Goal: Task Accomplishment & Management: Use online tool/utility

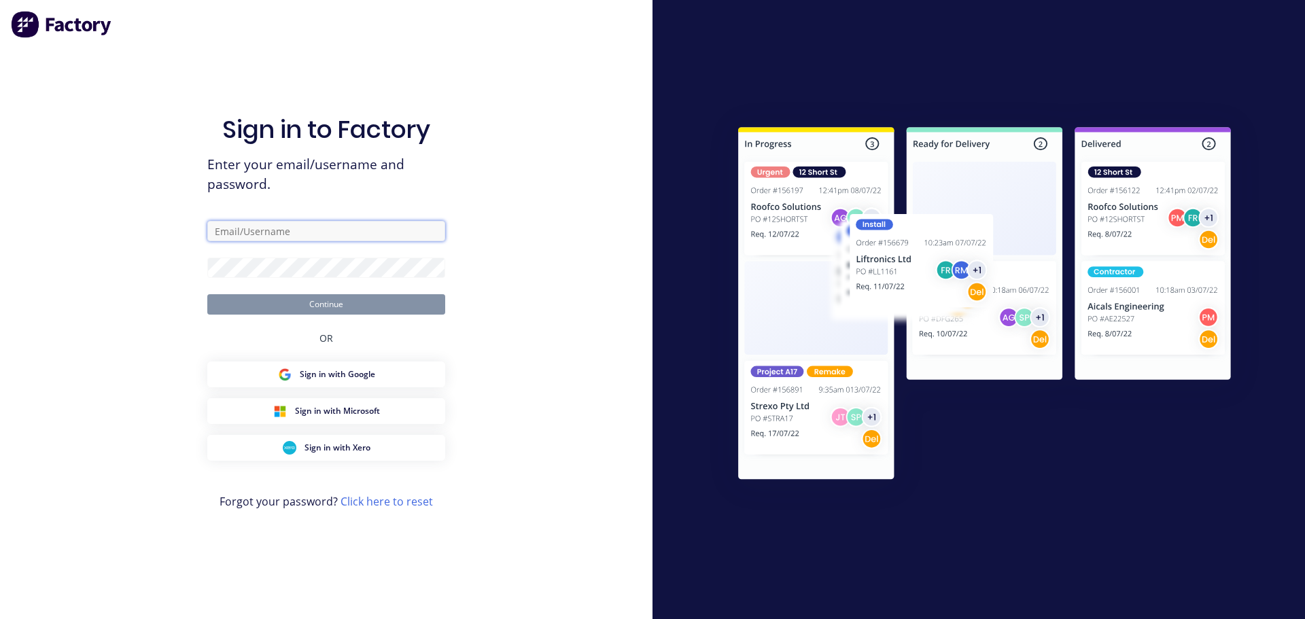
click at [300, 229] on input "text" at bounding box center [326, 231] width 238 height 20
click at [253, 232] on input "text" at bounding box center [326, 231] width 238 height 20
type input "[EMAIL_ADDRESS][DOMAIN_NAME]"
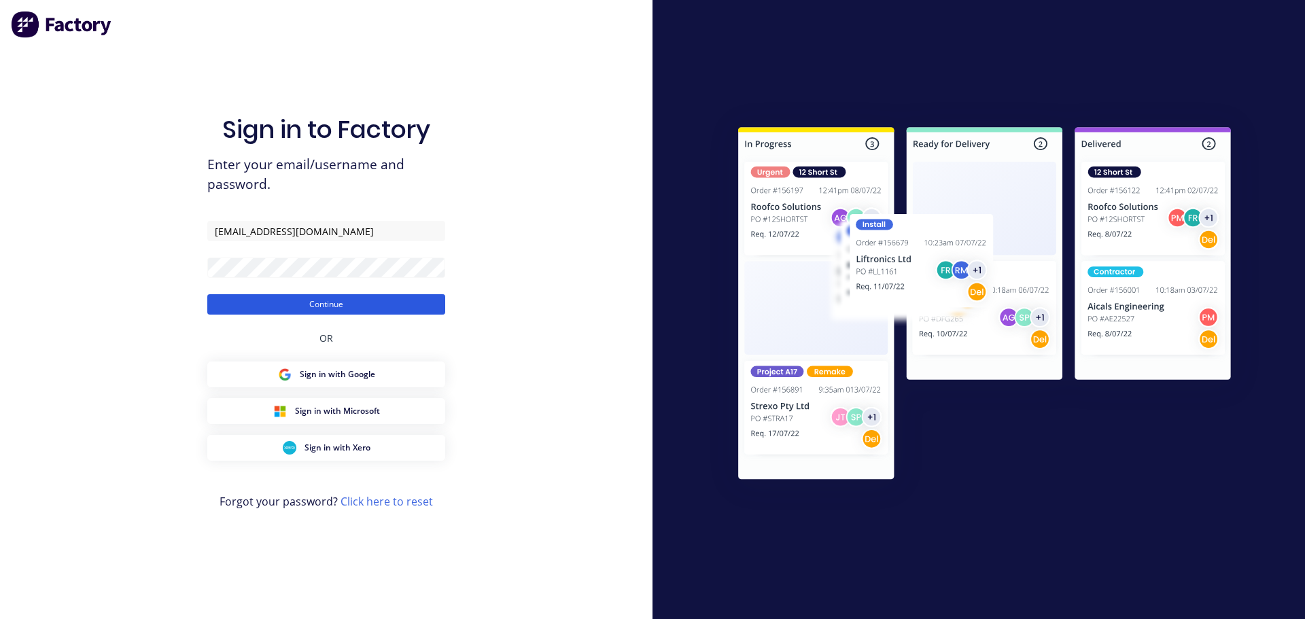
click at [391, 299] on button "Continue" at bounding box center [326, 304] width 238 height 20
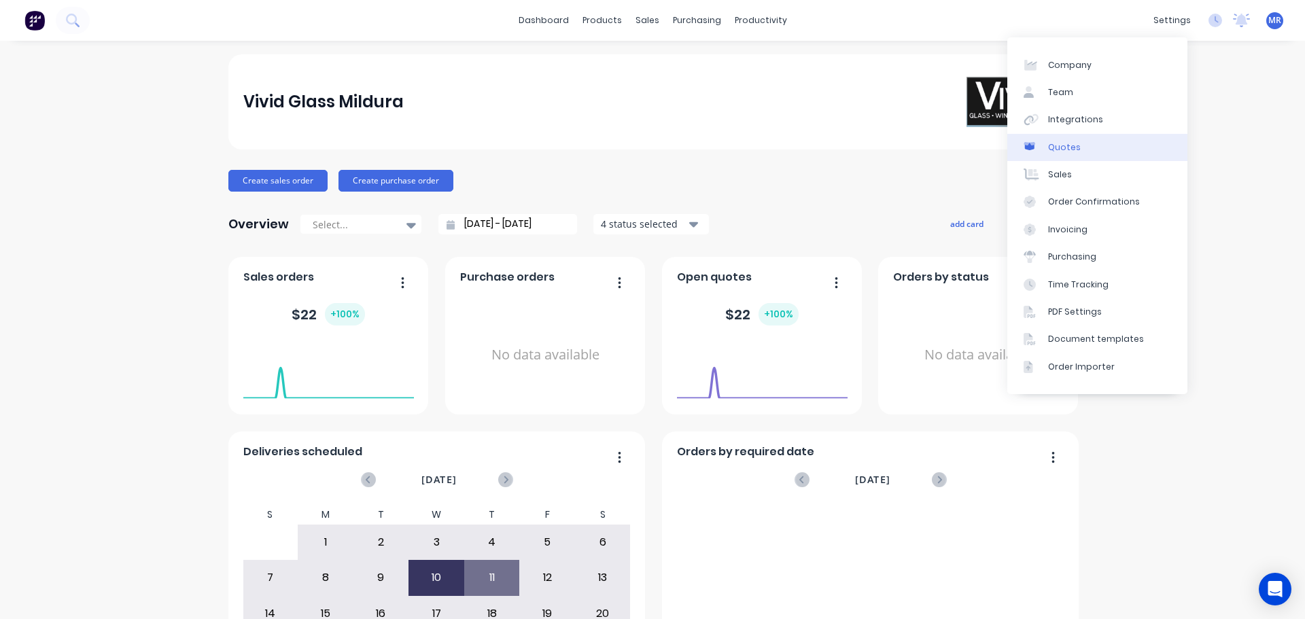
click at [1076, 147] on div "Quotes" at bounding box center [1064, 147] width 33 height 12
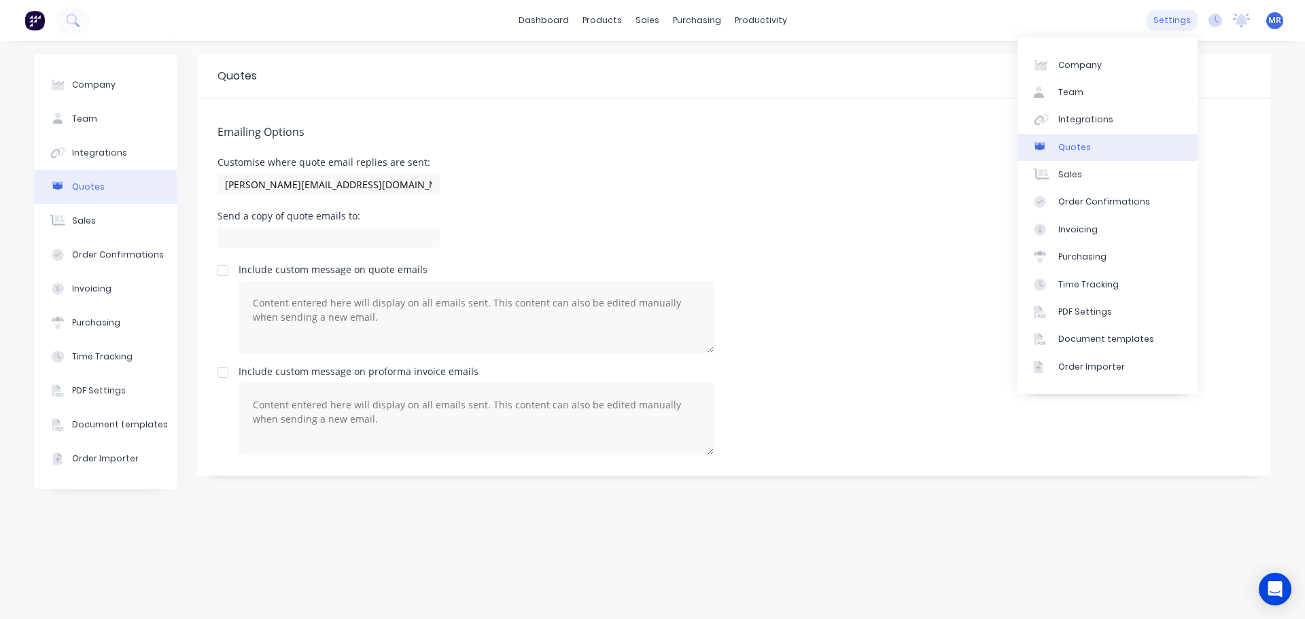
click at [1174, 25] on div "settings" at bounding box center [1171, 20] width 51 height 20
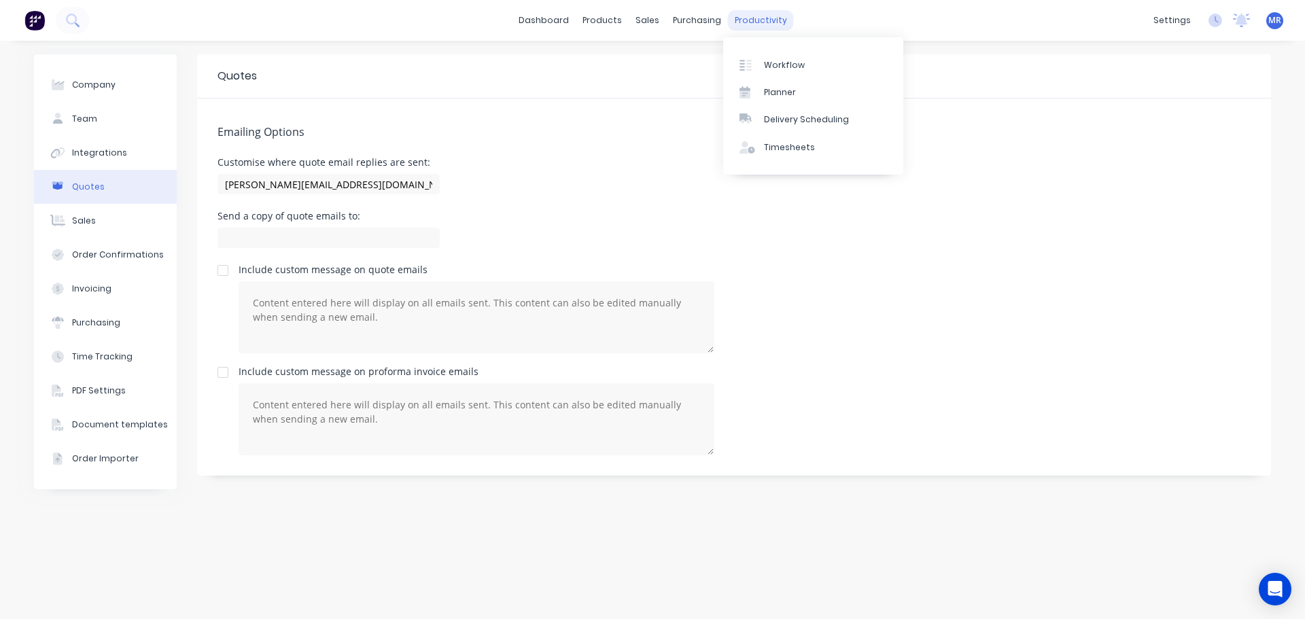
click at [763, 20] on div "productivity" at bounding box center [761, 20] width 66 height 20
click at [794, 63] on div "Workflow" at bounding box center [784, 65] width 41 height 12
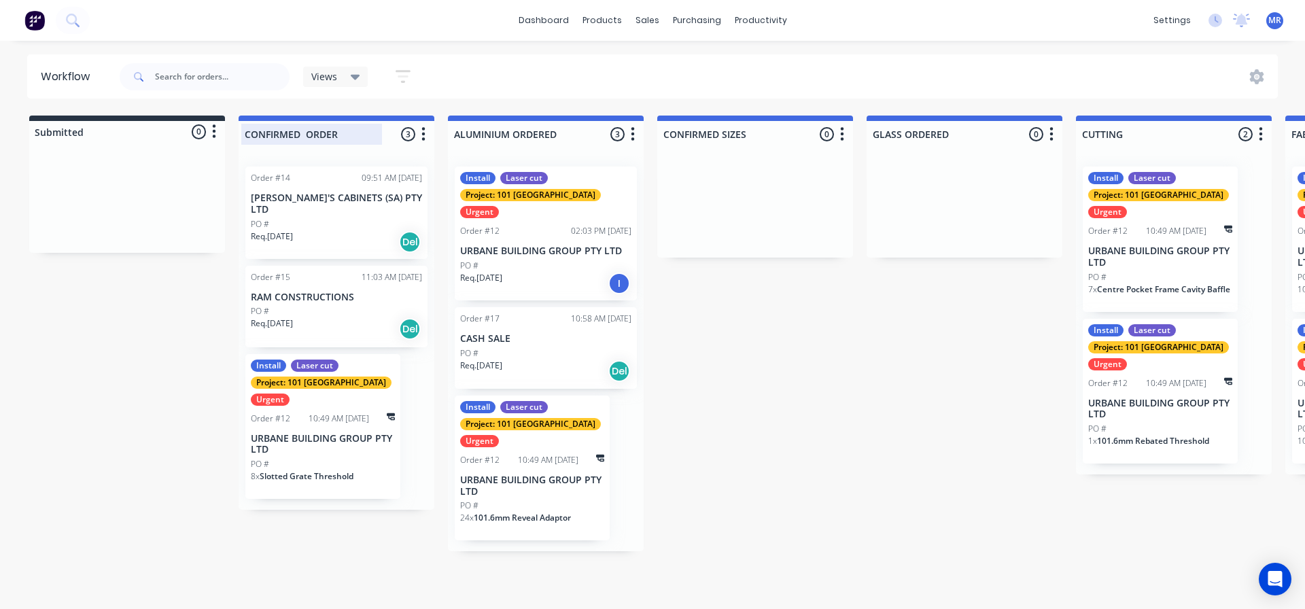
click at [301, 130] on div at bounding box center [337, 134] width 196 height 27
click at [368, 117] on div "CONFIRMED ORDER 3 Status colour #4169E1 hex #4169E1 Save Cancel Notifications E…" at bounding box center [337, 132] width 196 height 32
click at [553, 245] on p "URBANE BUILDING GROUP PTY LTD" at bounding box center [545, 251] width 171 height 12
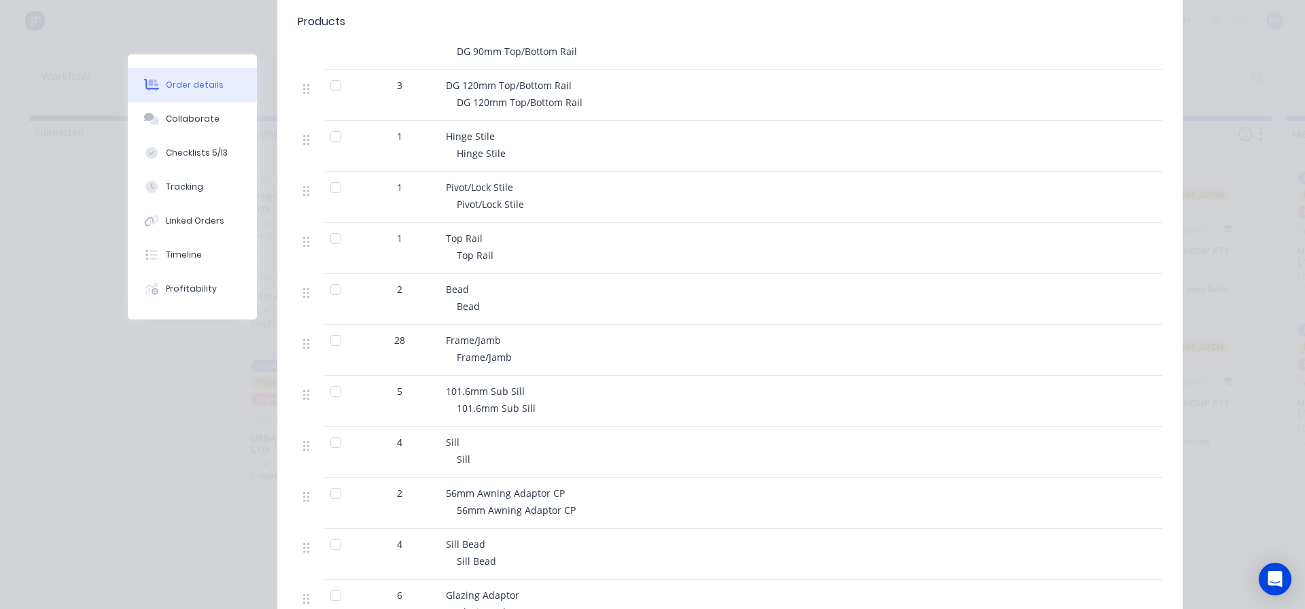
scroll to position [1443, 0]
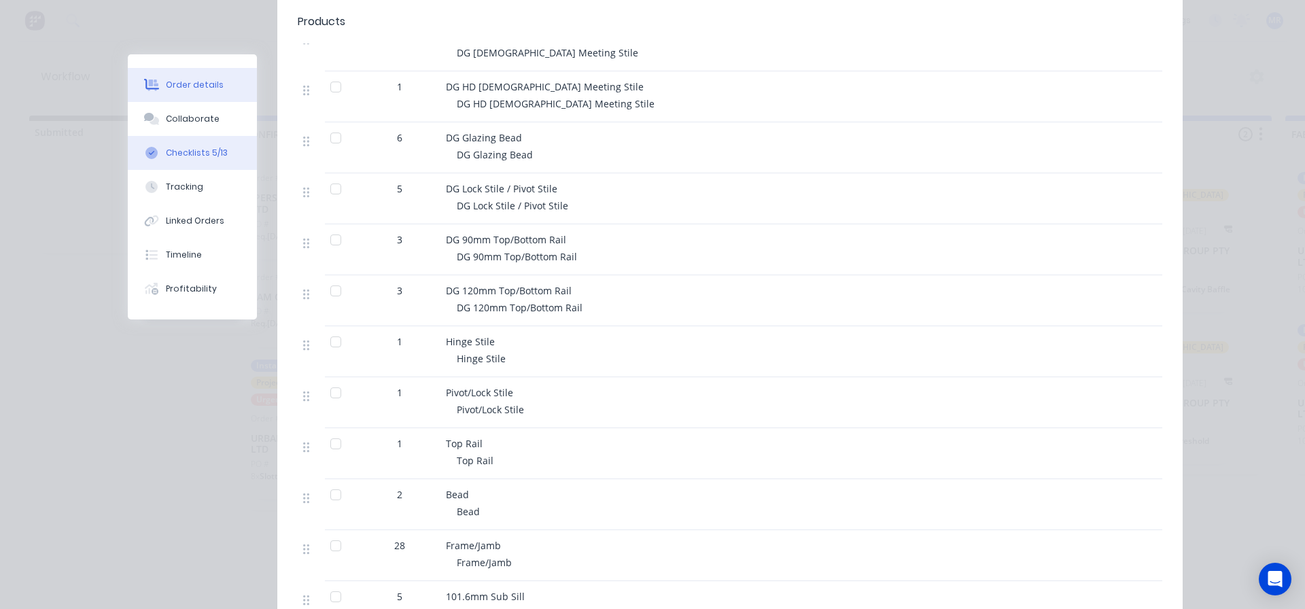
click at [190, 149] on div "Checklists 5/13" at bounding box center [197, 153] width 62 height 12
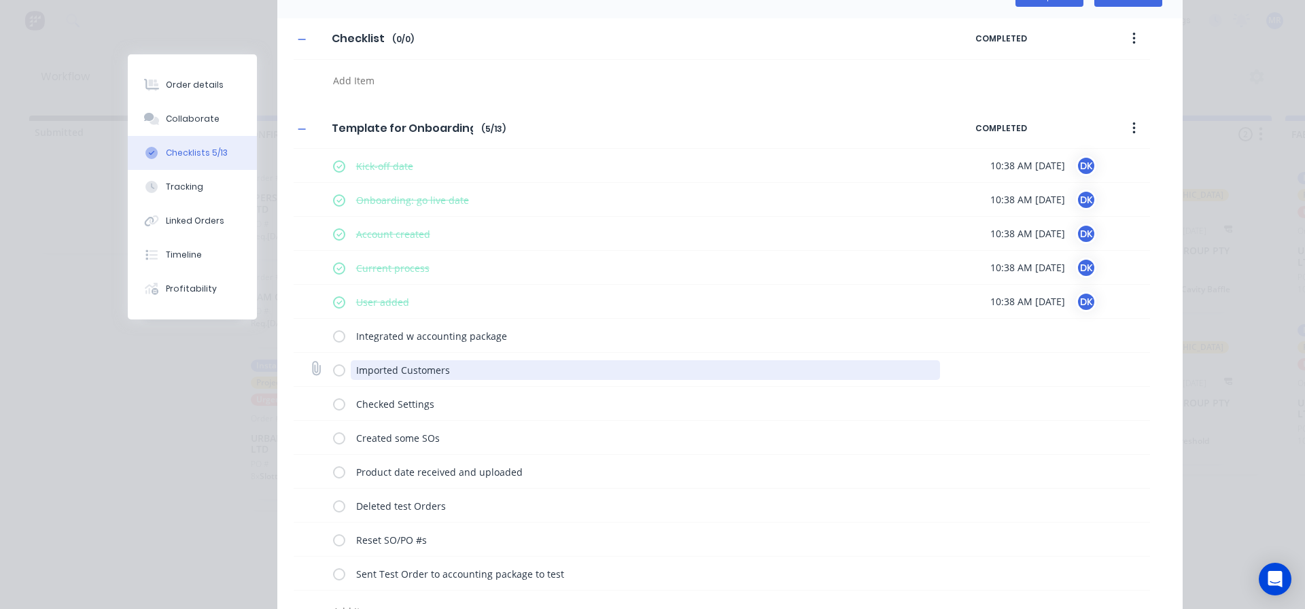
scroll to position [0, 0]
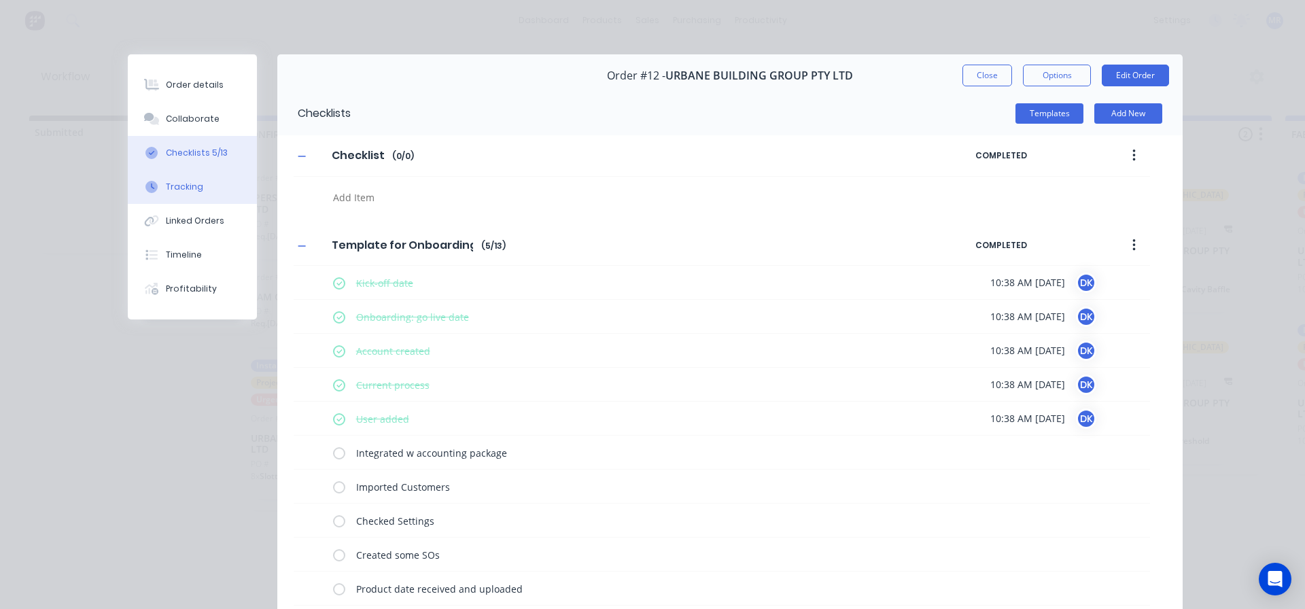
drag, startPoint x: 156, startPoint y: 186, endPoint x: 165, endPoint y: 179, distance: 11.7
click at [157, 183] on button "Tracking" at bounding box center [192, 187] width 129 height 34
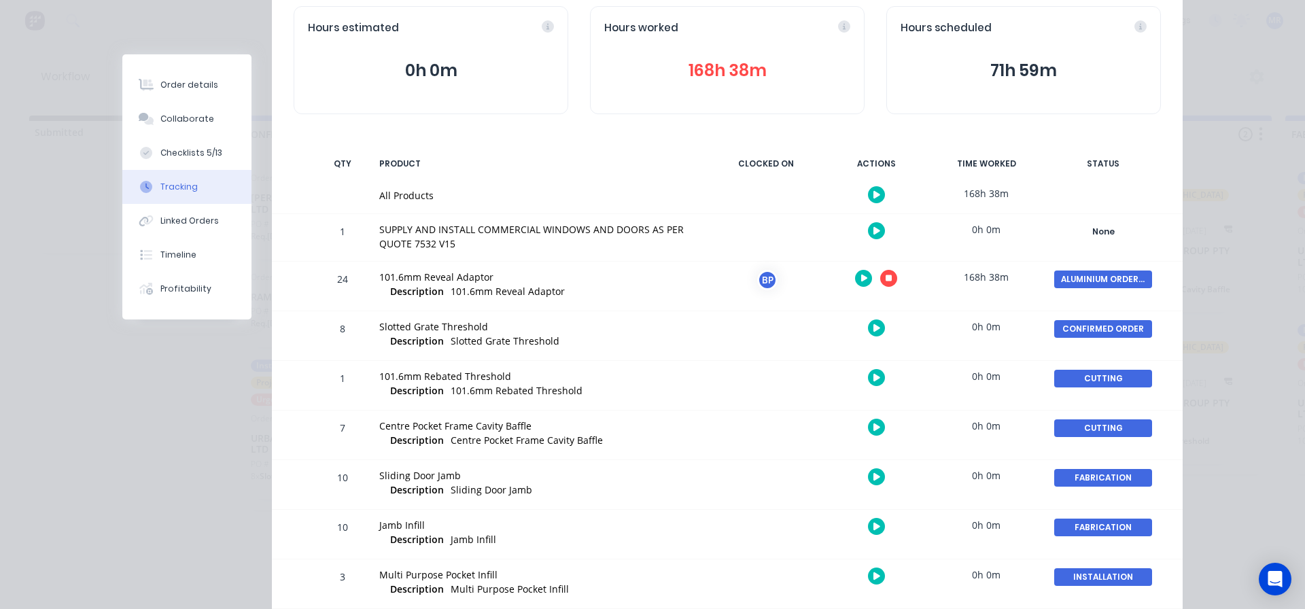
scroll to position [136, 0]
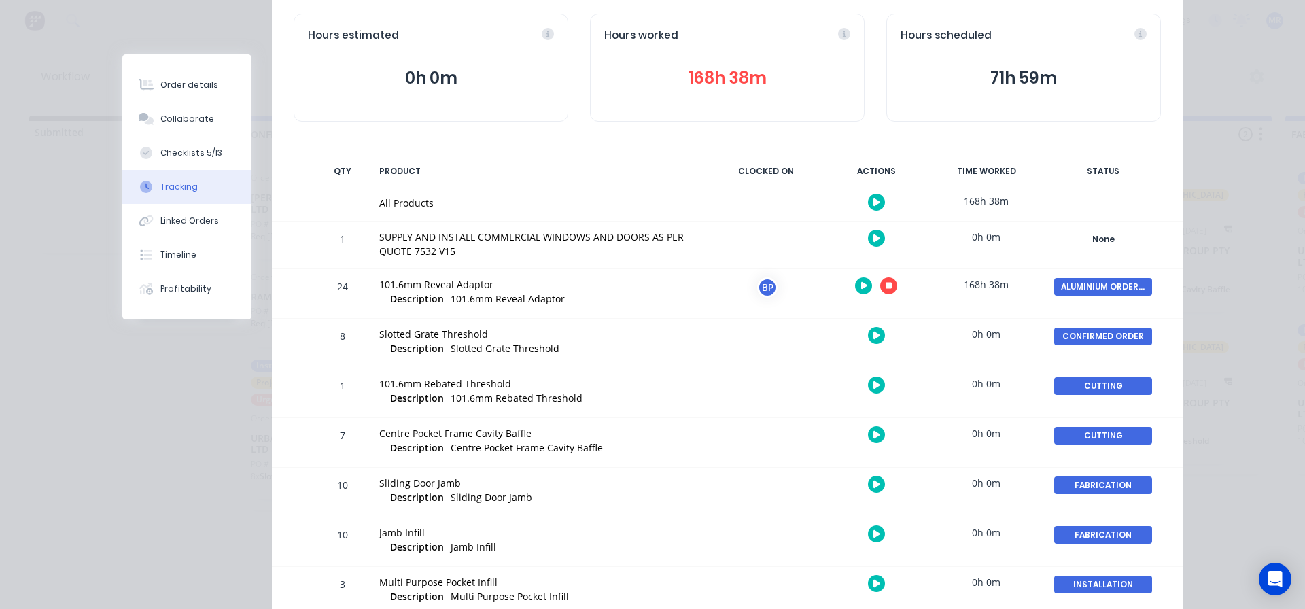
click at [763, 286] on div "BP" at bounding box center [767, 287] width 20 height 20
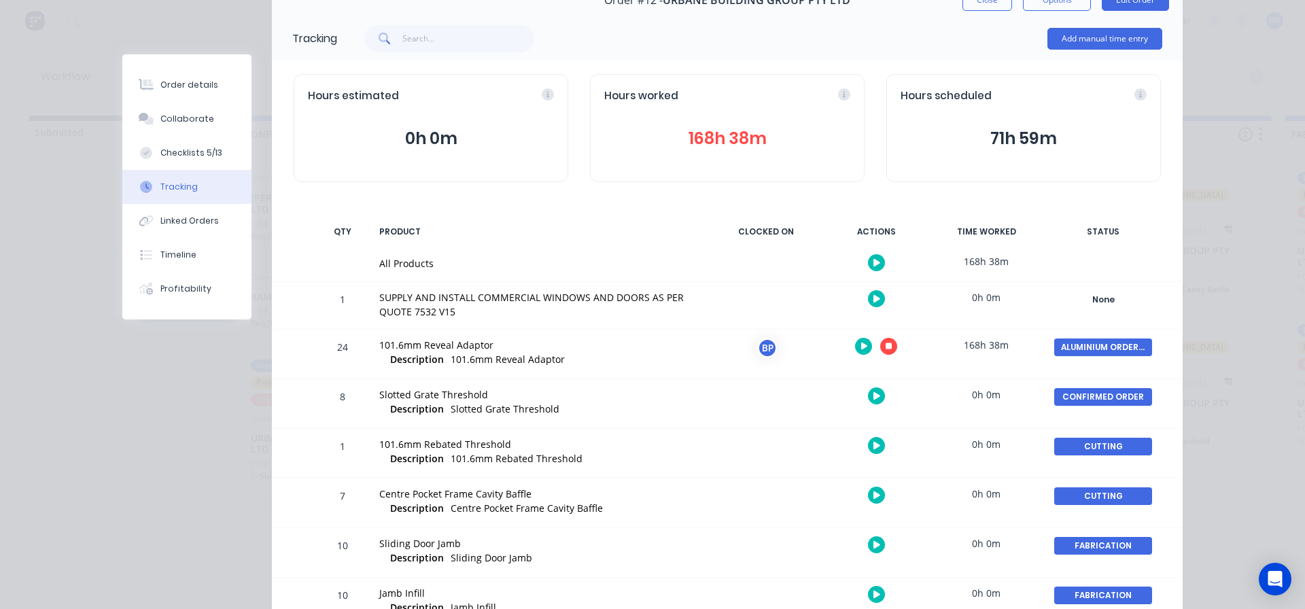
scroll to position [0, 0]
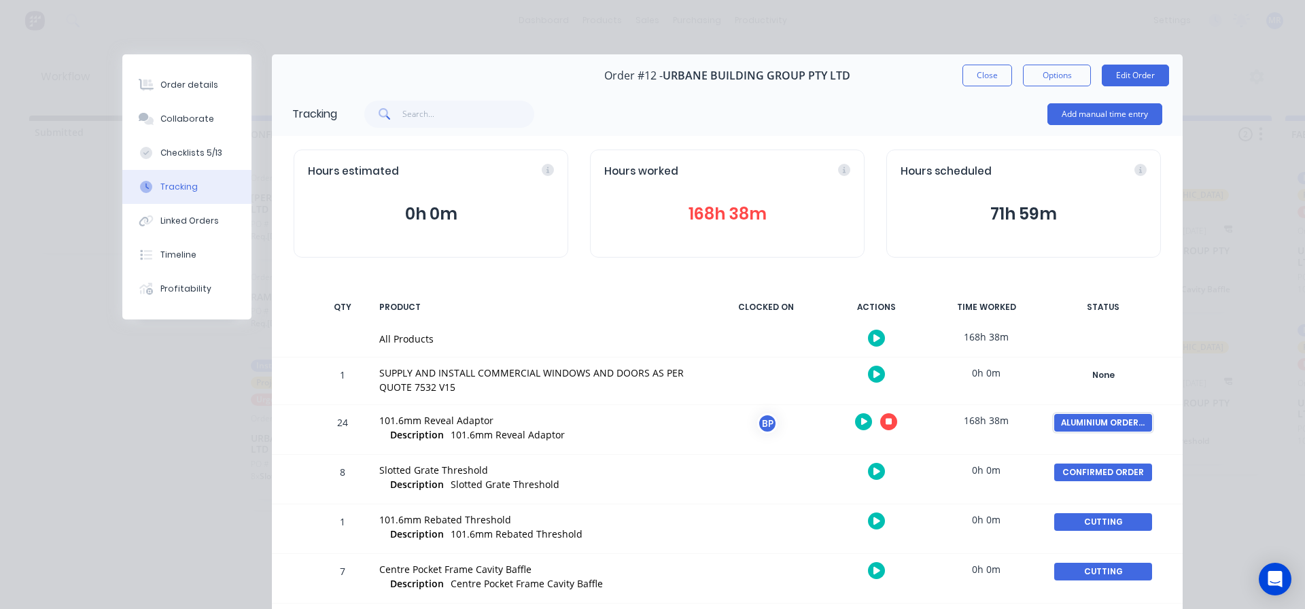
click at [1080, 419] on div "ALUMINIUM ORDERED" at bounding box center [1103, 423] width 98 height 18
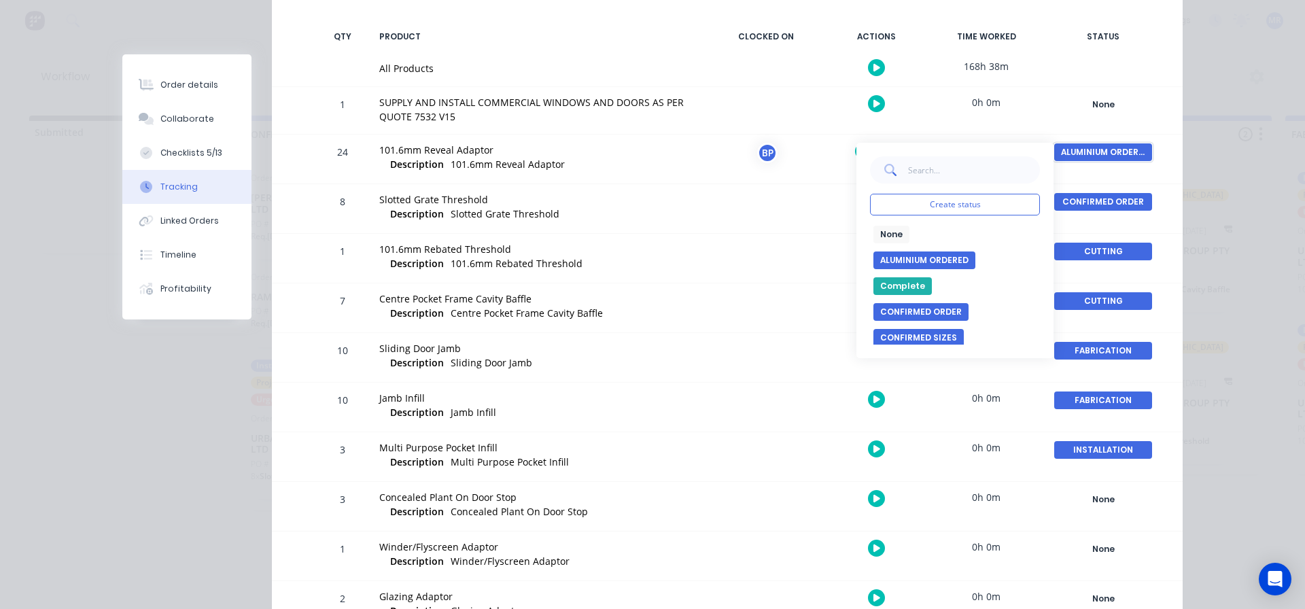
scroll to position [272, 0]
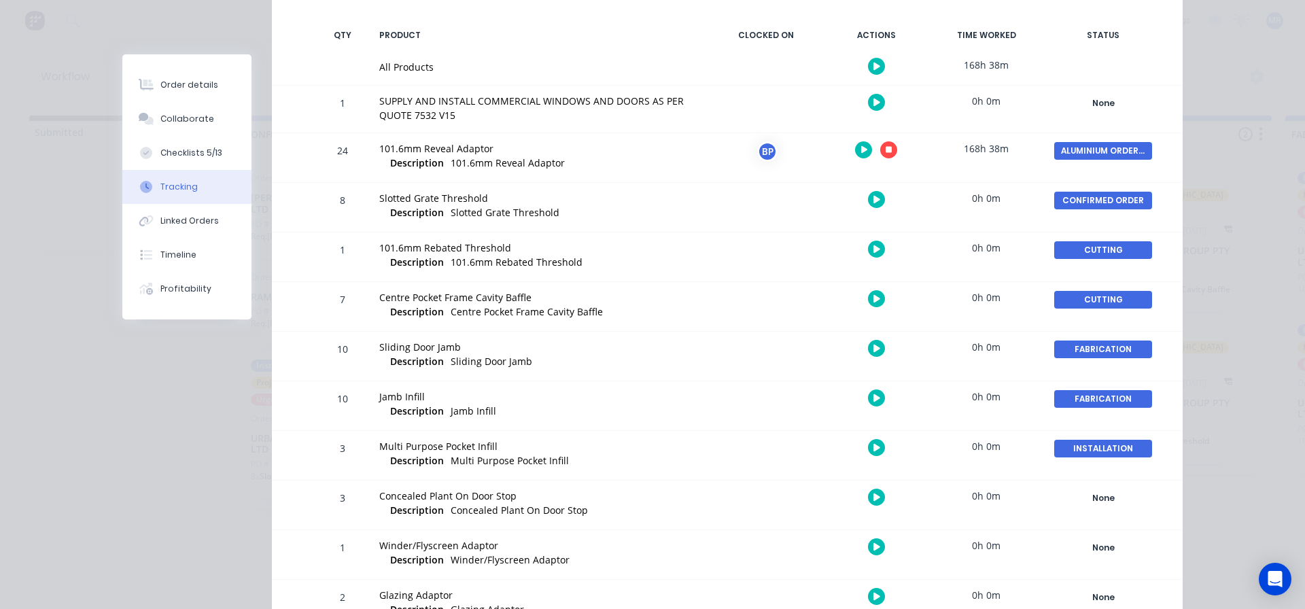
click at [1233, 160] on div "Order details Collaborate Checklists 5/13 Tracking Linked Orders Timeline Profi…" at bounding box center [652, 304] width 1305 height 609
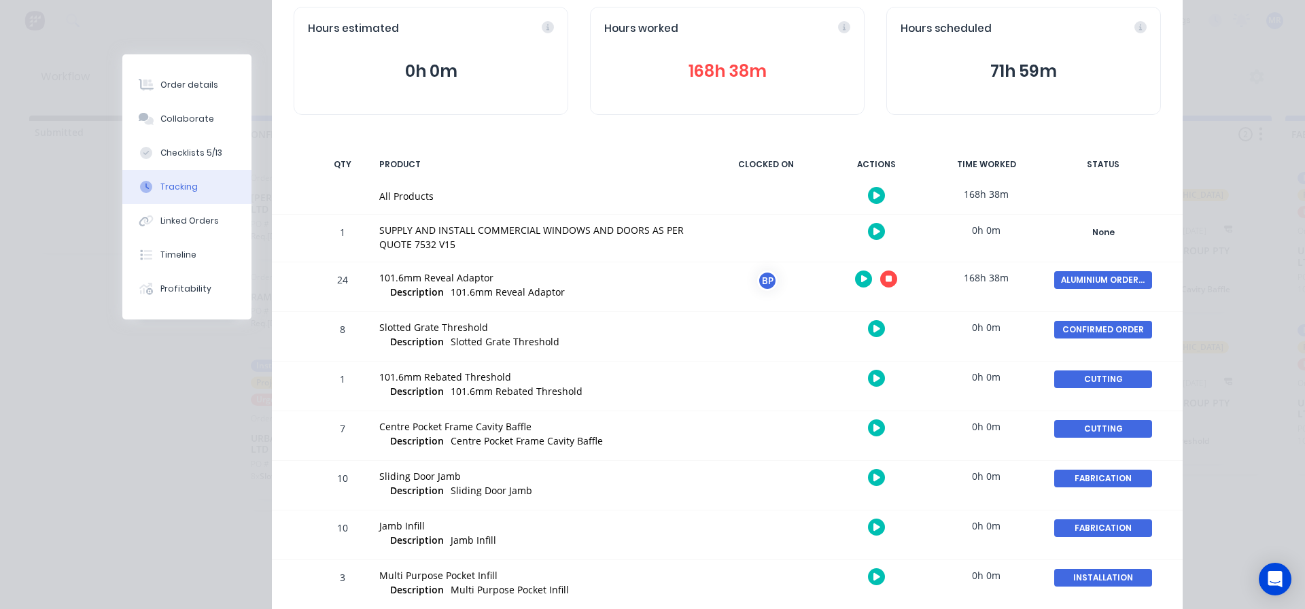
scroll to position [0, 0]
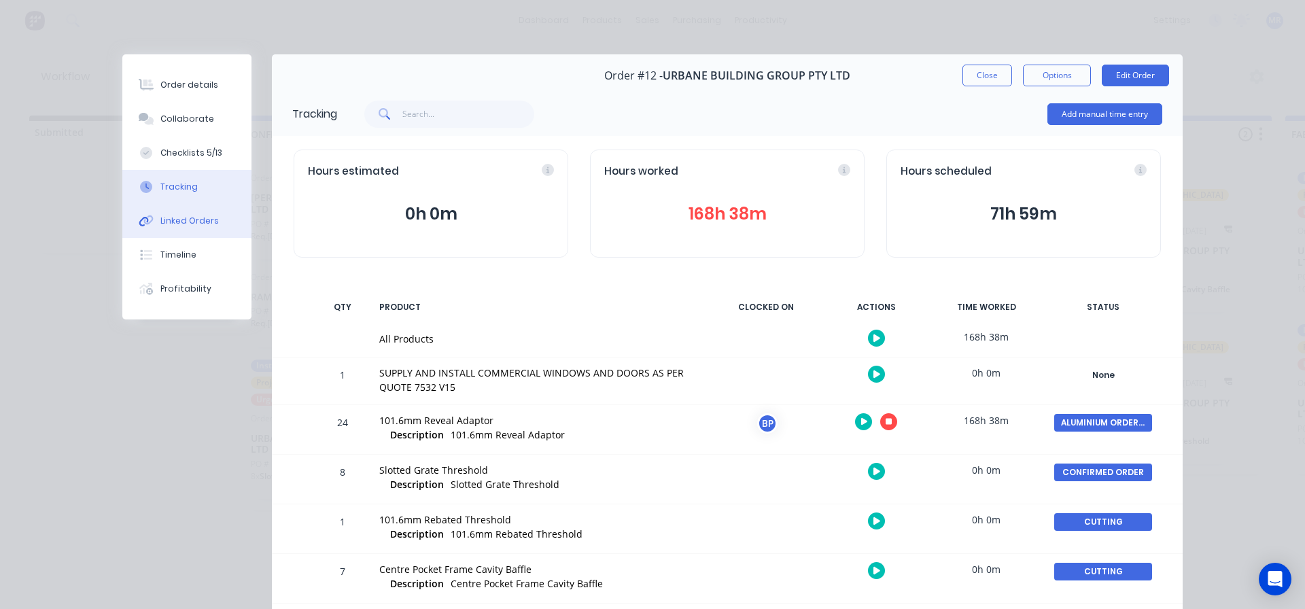
click at [205, 222] on div "Linked Orders" at bounding box center [189, 221] width 58 height 12
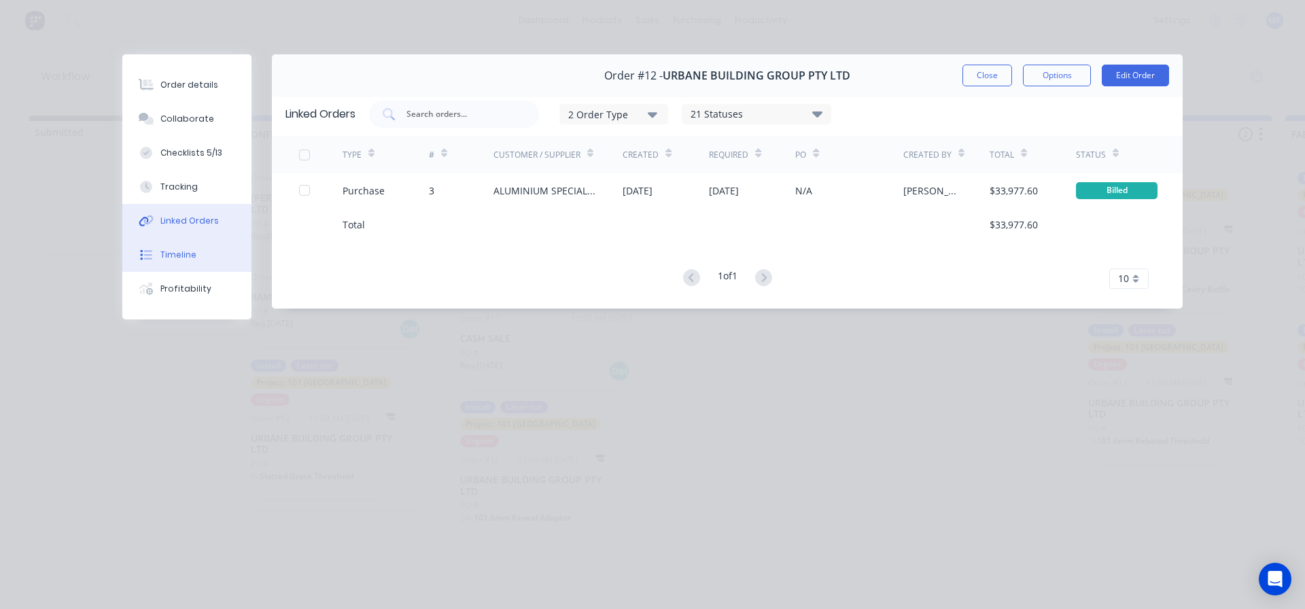
click at [187, 249] on div "Timeline" at bounding box center [178, 255] width 36 height 12
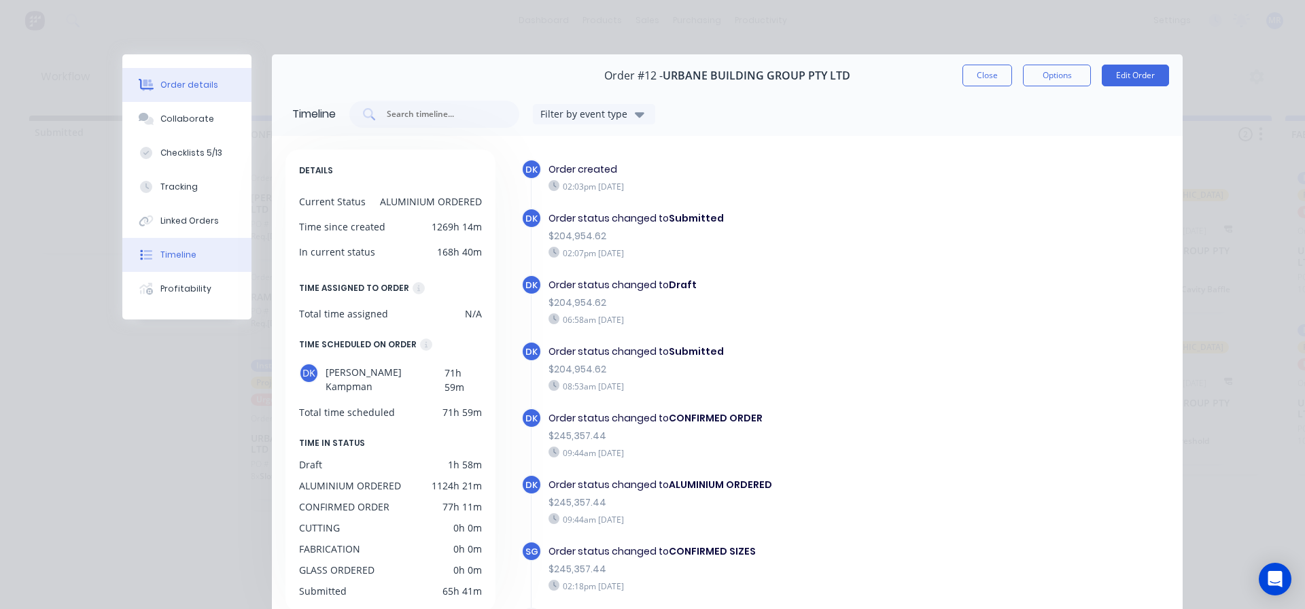
click at [183, 86] on div "Order details" at bounding box center [189, 85] width 58 height 12
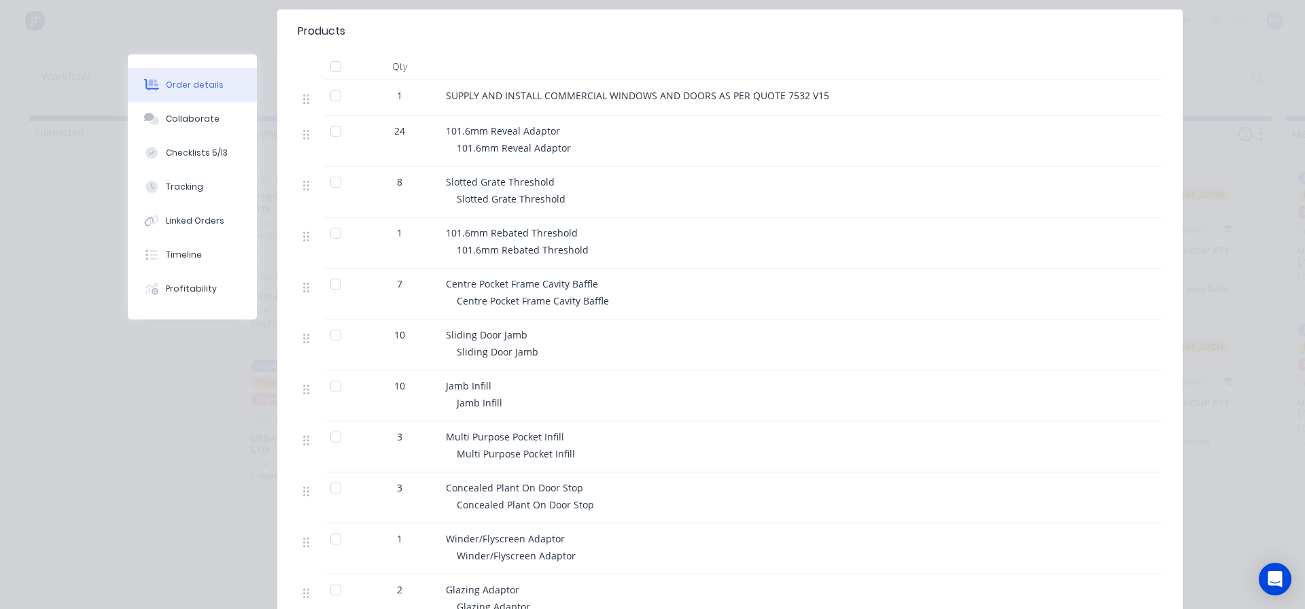
scroll to position [408, 0]
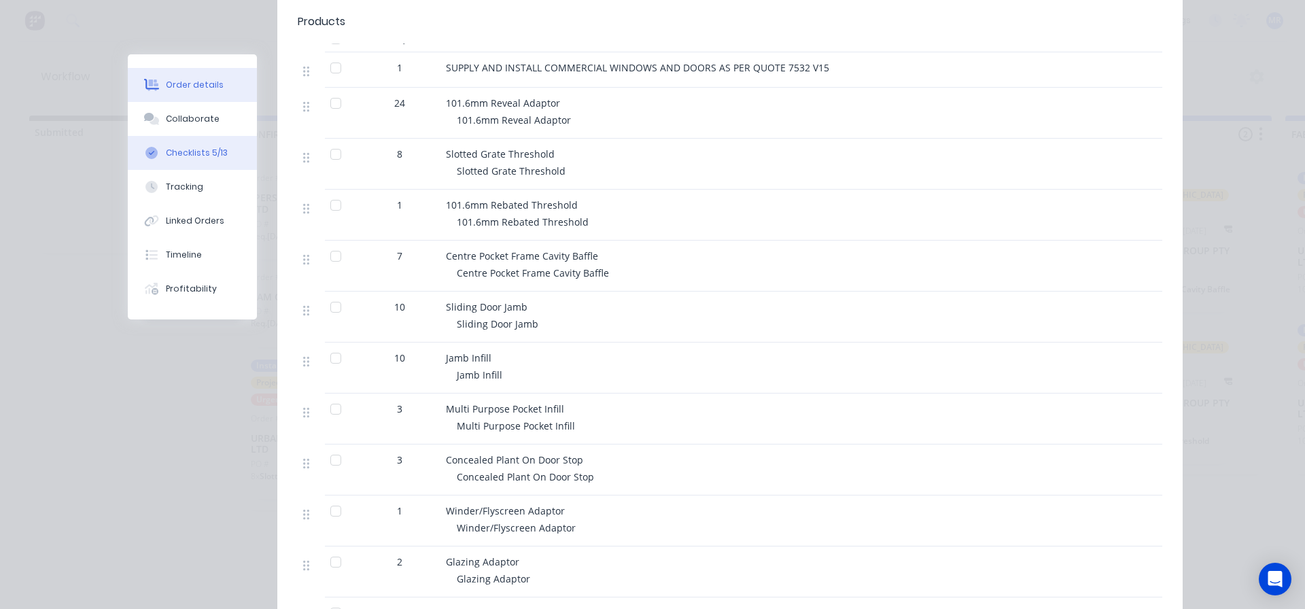
click at [181, 145] on button "Checklists 5/13" at bounding box center [192, 153] width 129 height 34
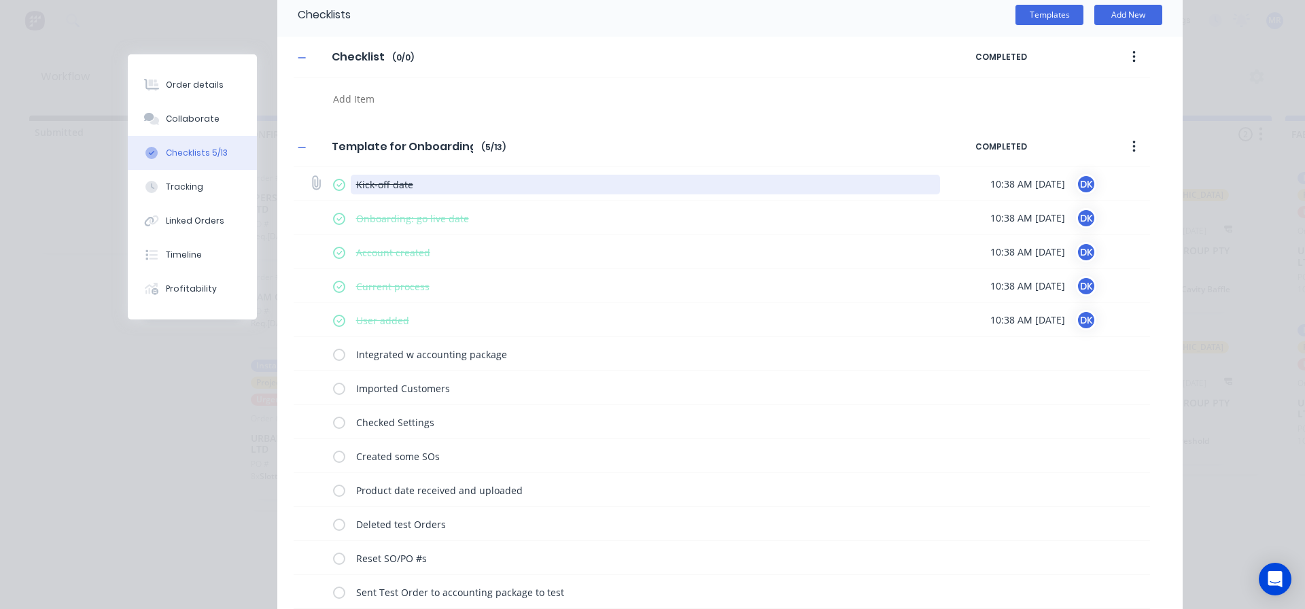
scroll to position [0, 0]
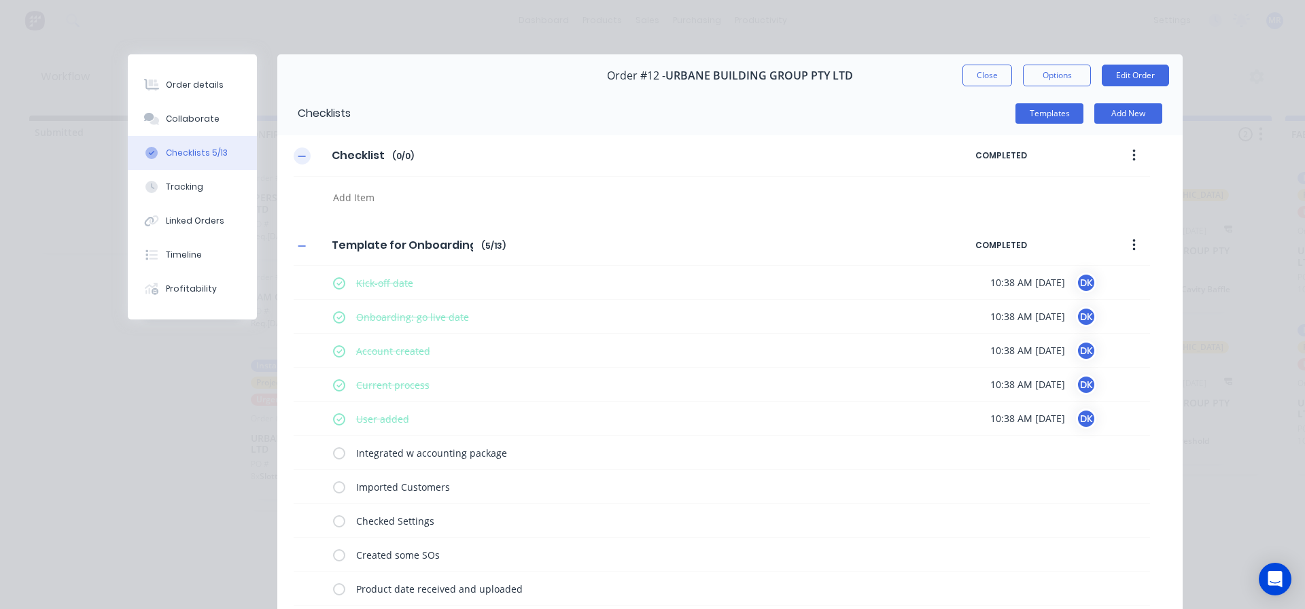
click at [298, 156] on icon "button" at bounding box center [302, 157] width 8 height 10
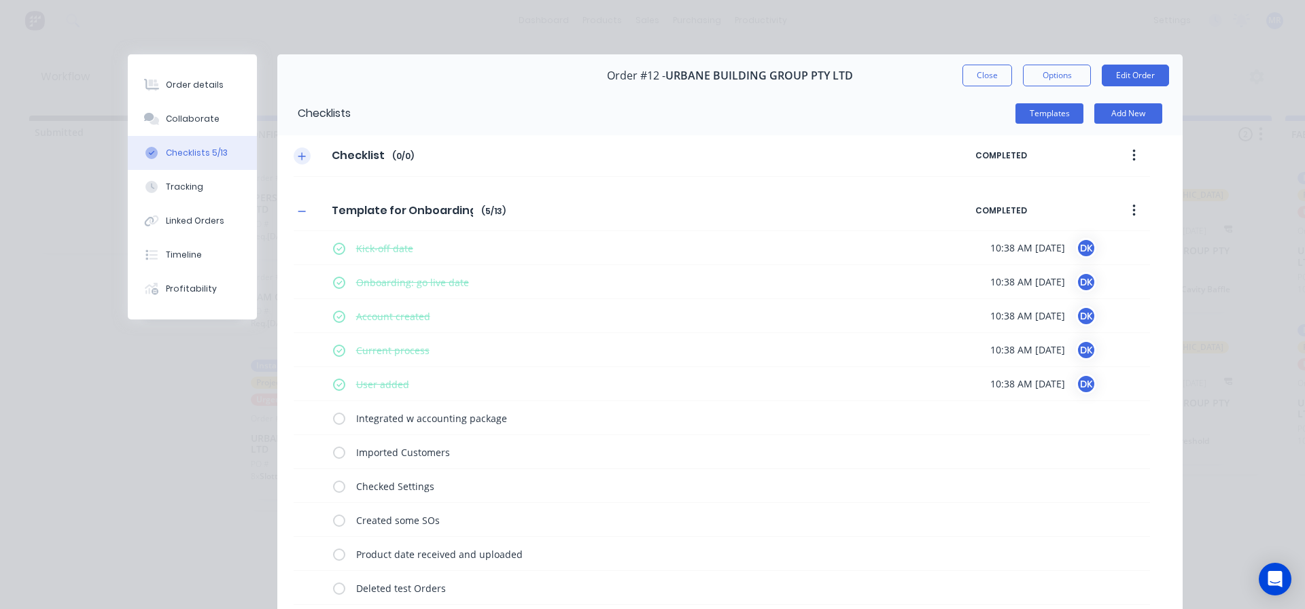
click at [298, 156] on icon "button" at bounding box center [302, 157] width 8 height 10
type textarea "x"
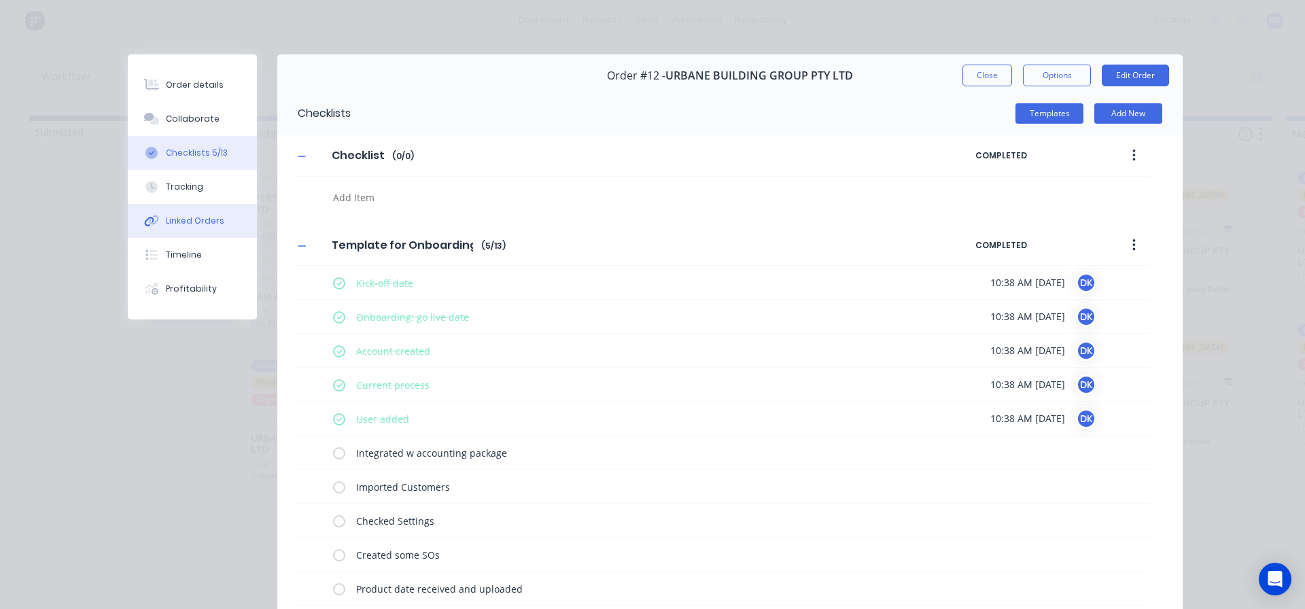
click at [192, 215] on div "Linked Orders" at bounding box center [195, 221] width 58 height 12
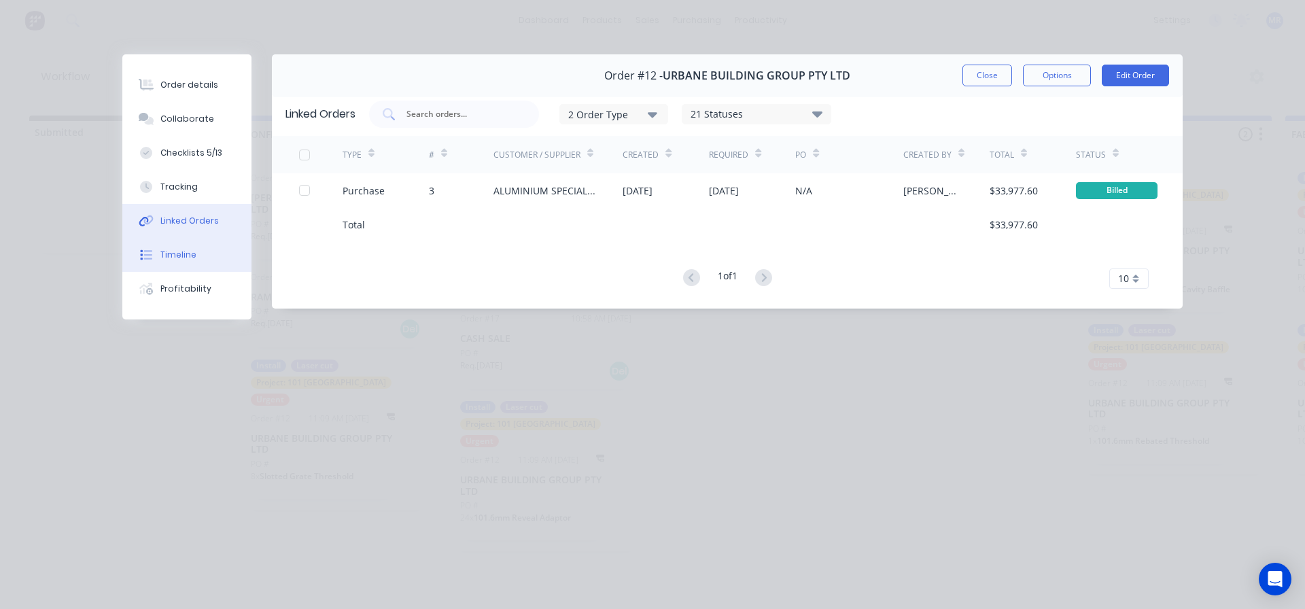
click at [186, 252] on div "Timeline" at bounding box center [178, 255] width 36 height 12
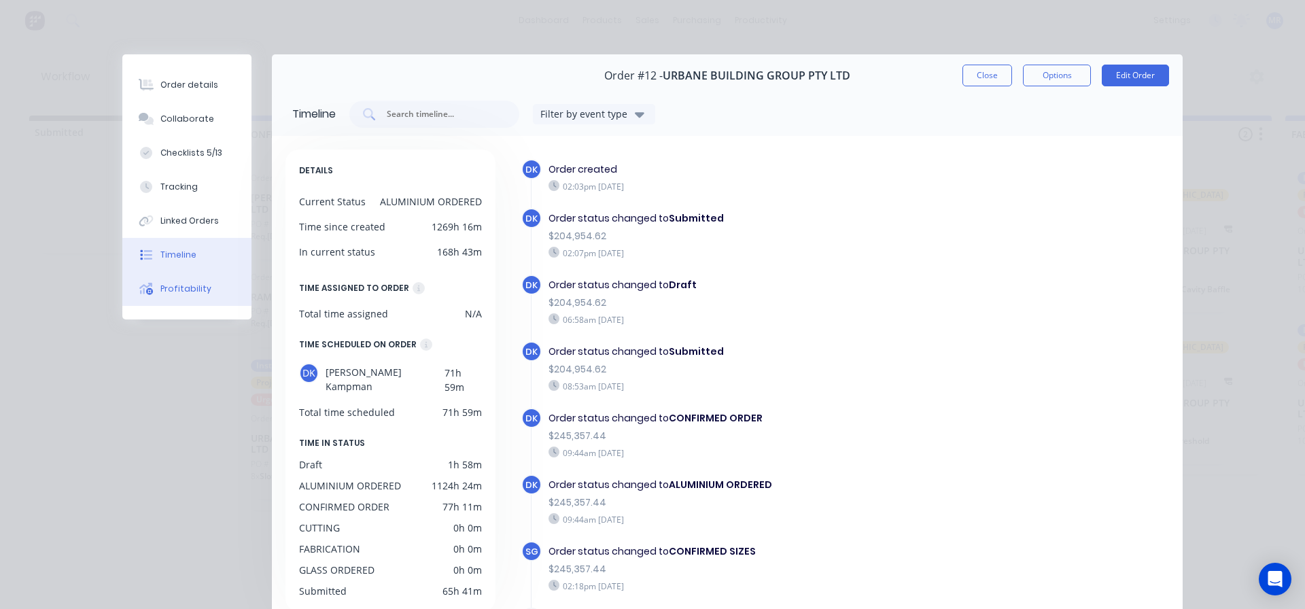
click at [183, 289] on div "Profitability" at bounding box center [185, 289] width 51 height 12
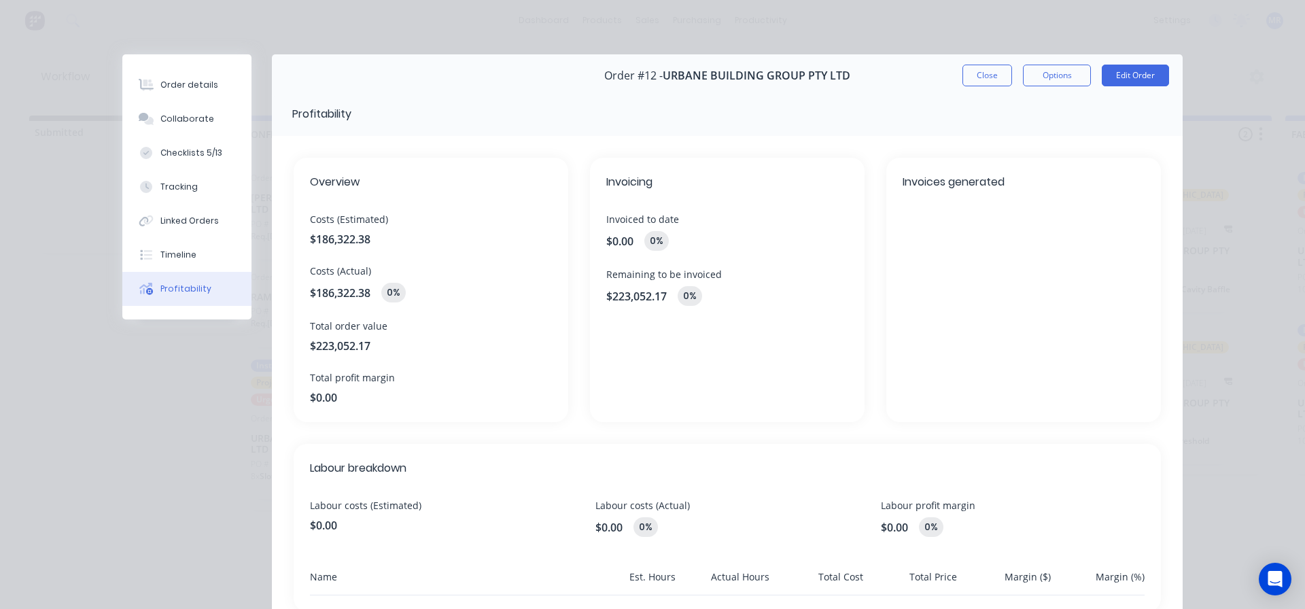
click at [982, 77] on button "Close" at bounding box center [987, 76] width 50 height 22
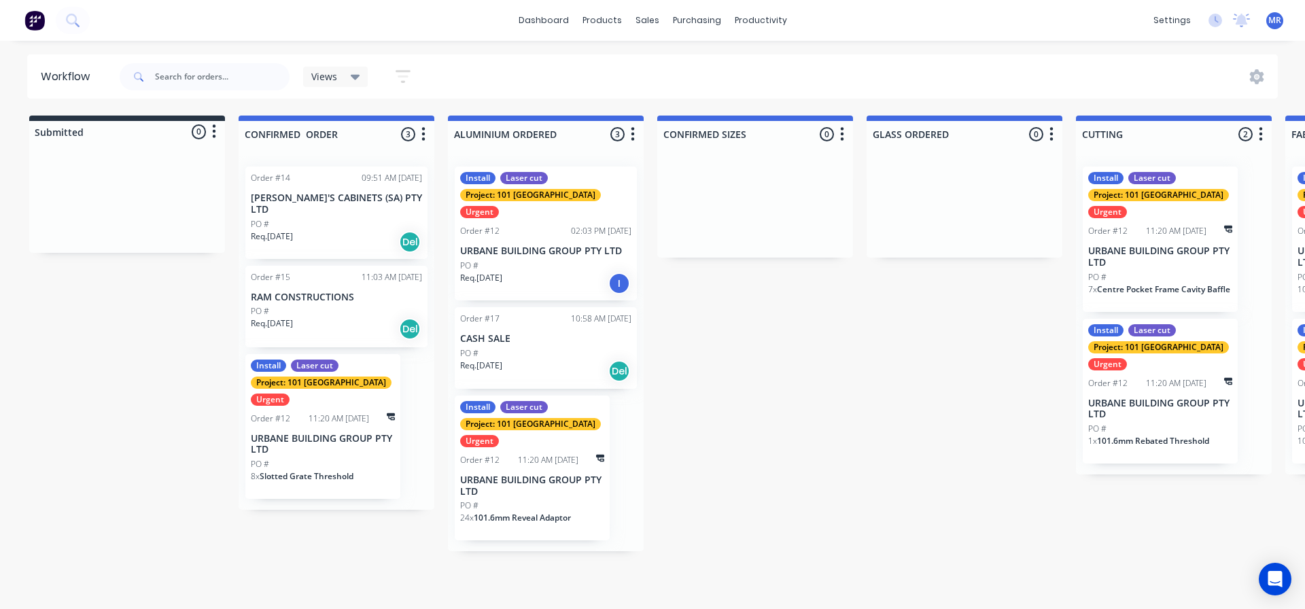
click at [213, 128] on icon "button" at bounding box center [214, 131] width 4 height 17
click at [359, 76] on icon at bounding box center [356, 77] width 10 height 5
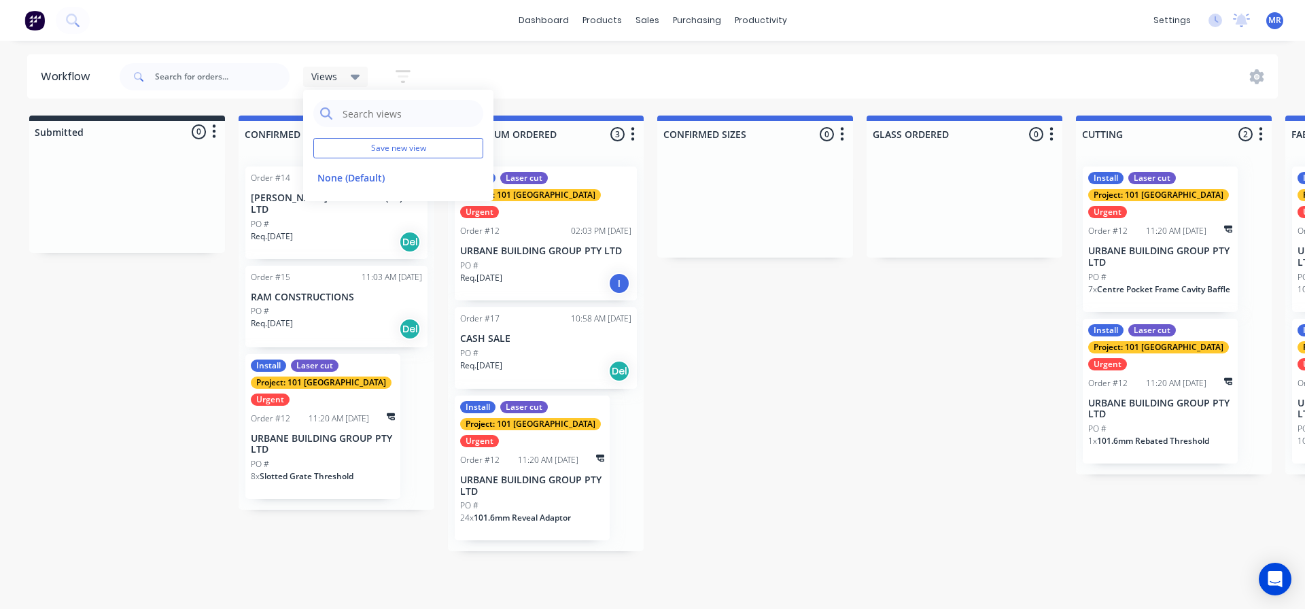
click at [571, 76] on div "Views Save new view None (Default) edit Show/Hide statuses Show line item cards…" at bounding box center [697, 76] width 1161 height 41
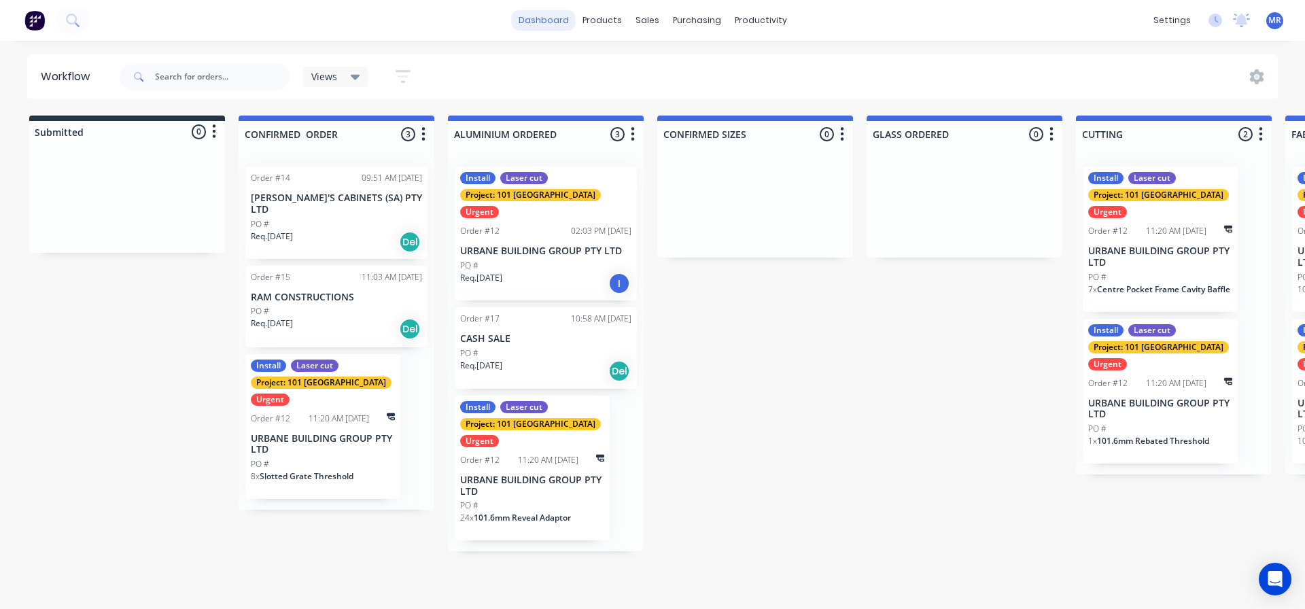
click at [551, 19] on link "dashboard" at bounding box center [544, 20] width 64 height 20
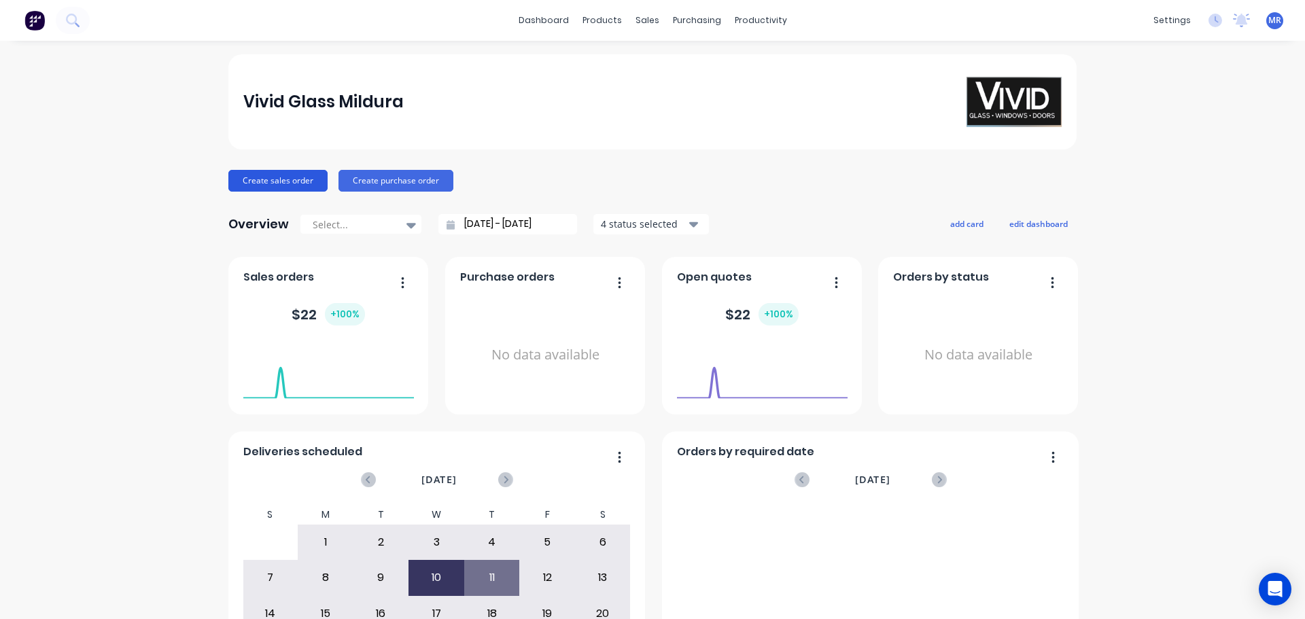
click at [282, 175] on button "Create sales order" at bounding box center [277, 181] width 99 height 22
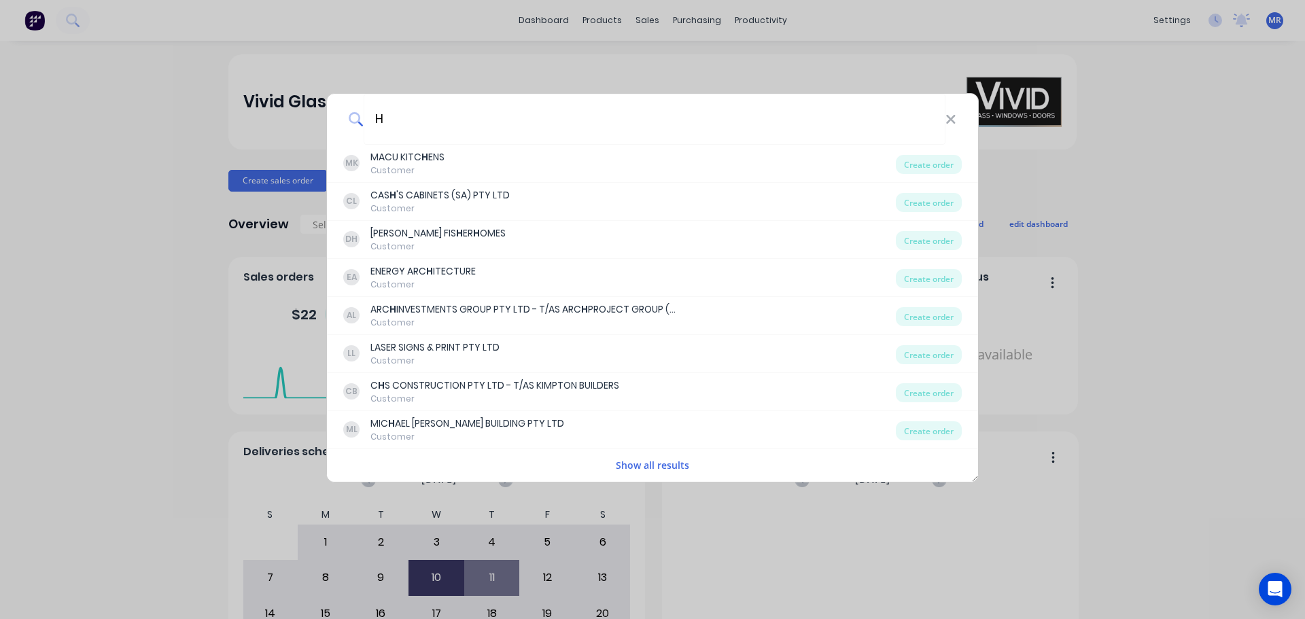
type input "H"
click at [656, 467] on button "Show all results" at bounding box center [653, 465] width 82 height 16
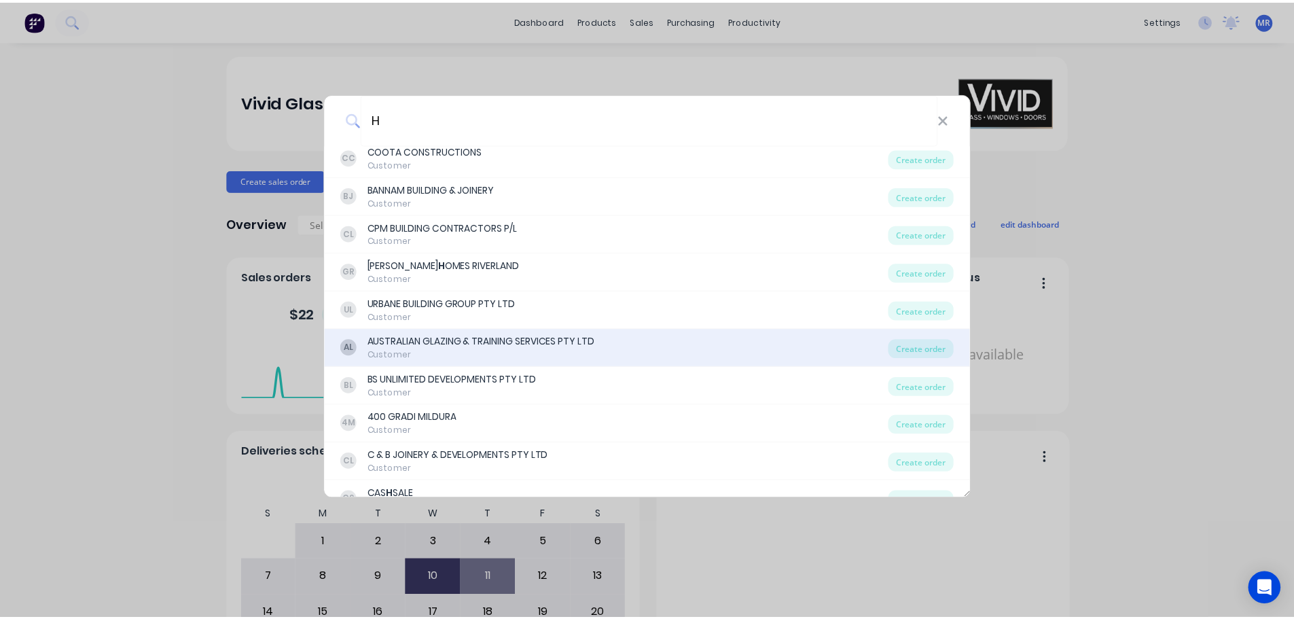
scroll to position [408, 0]
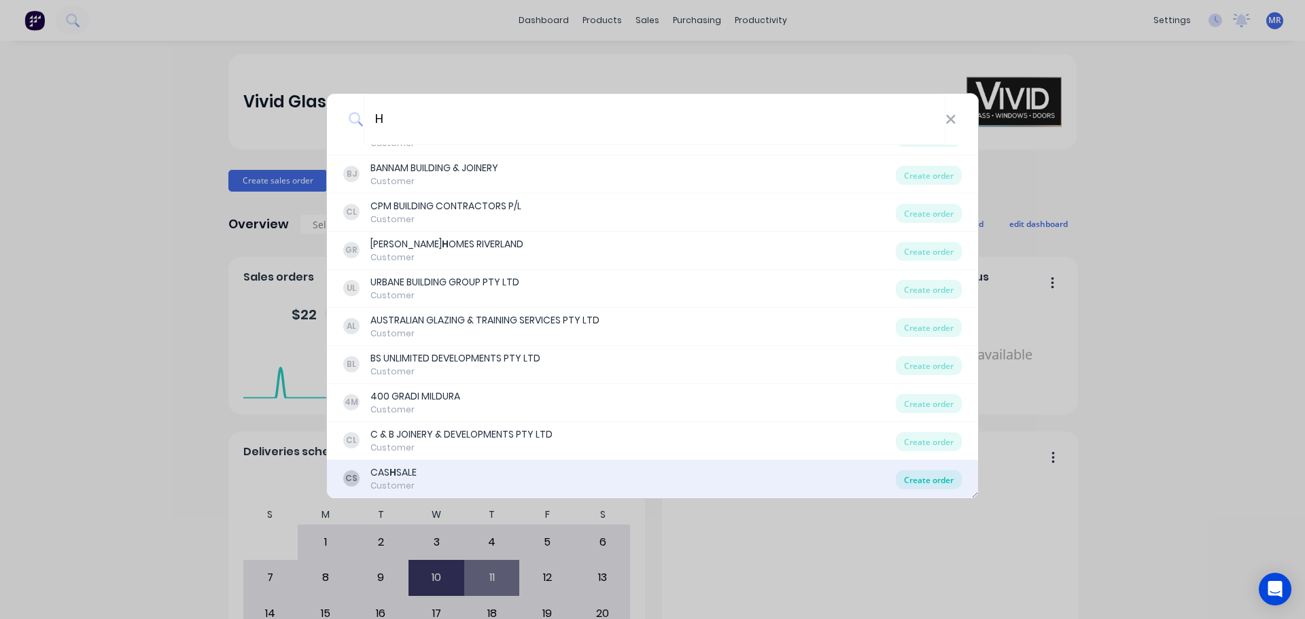
click at [928, 478] on div "Create order" at bounding box center [929, 479] width 66 height 19
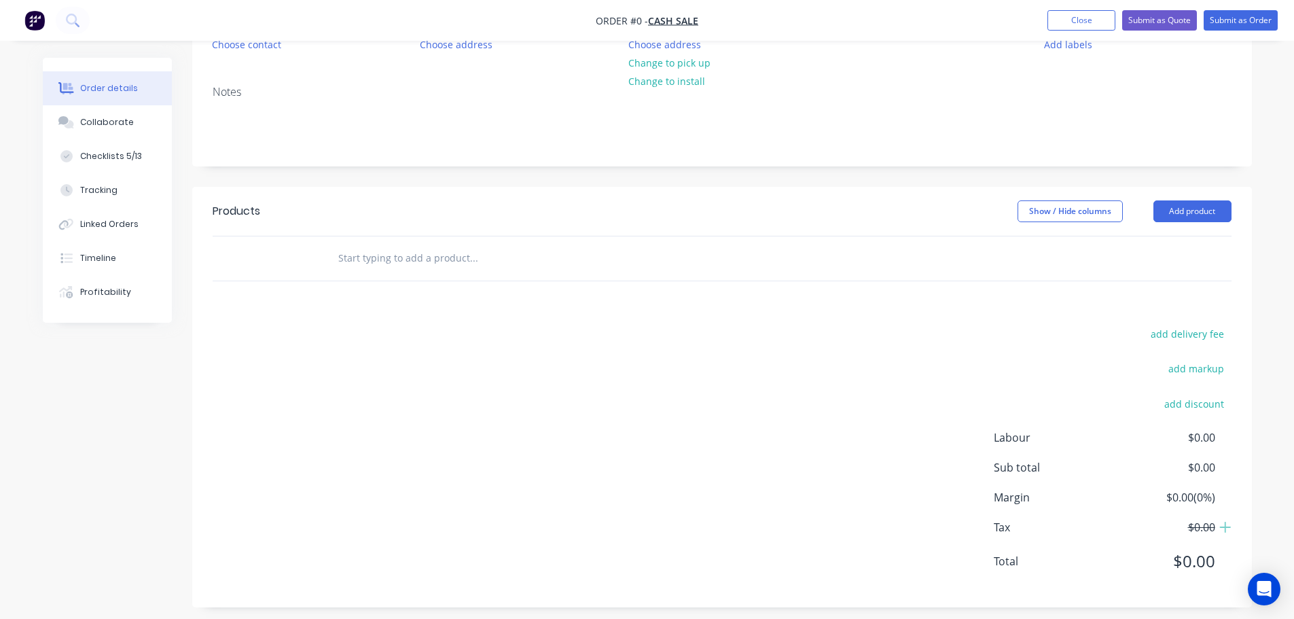
scroll to position [164, 0]
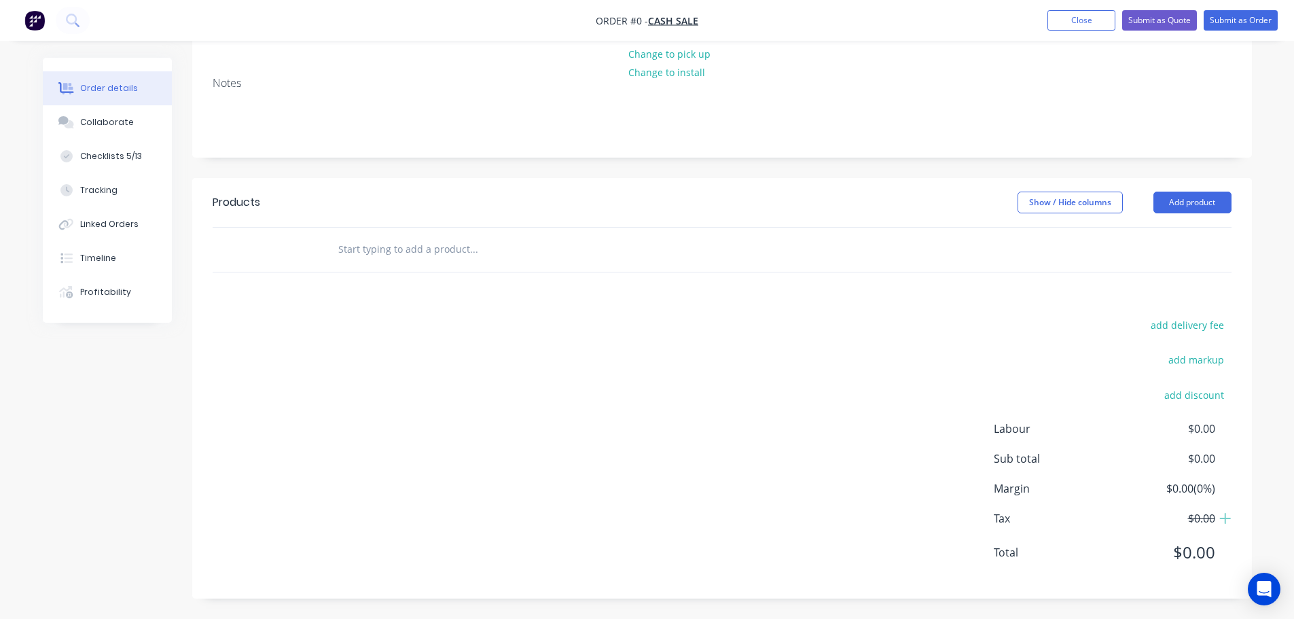
click at [405, 255] on input "text" at bounding box center [474, 249] width 272 height 27
type input "H"
type input "A"
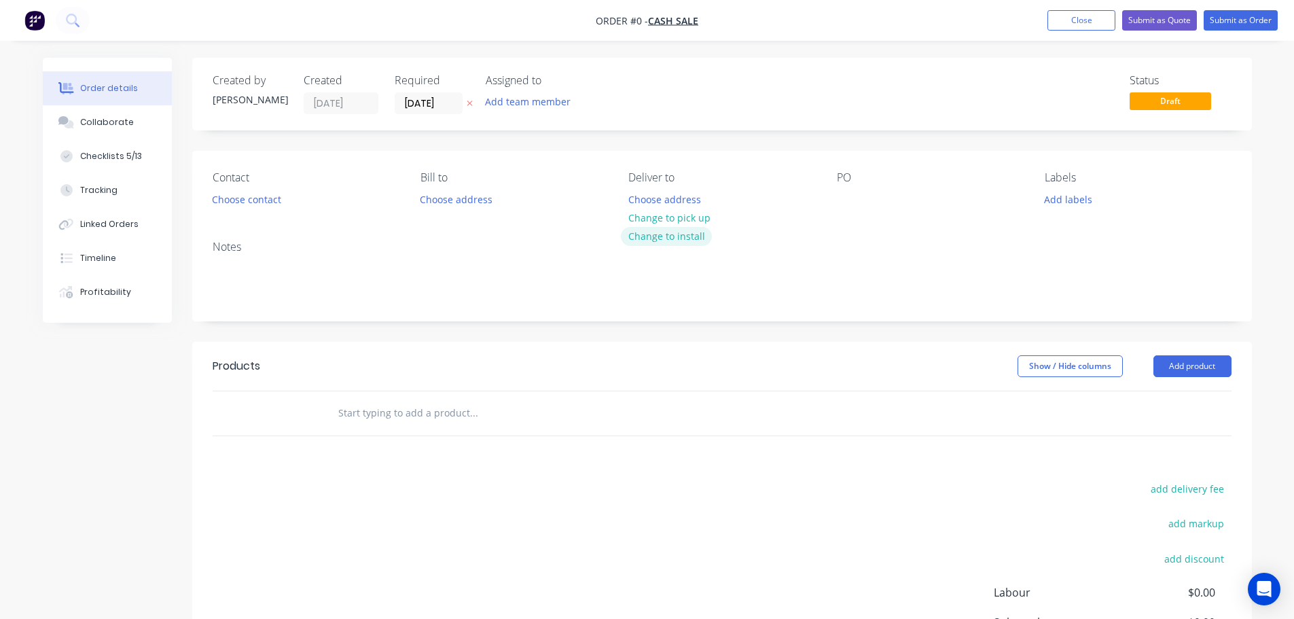
click at [672, 234] on button "Change to install" at bounding box center [666, 236] width 91 height 18
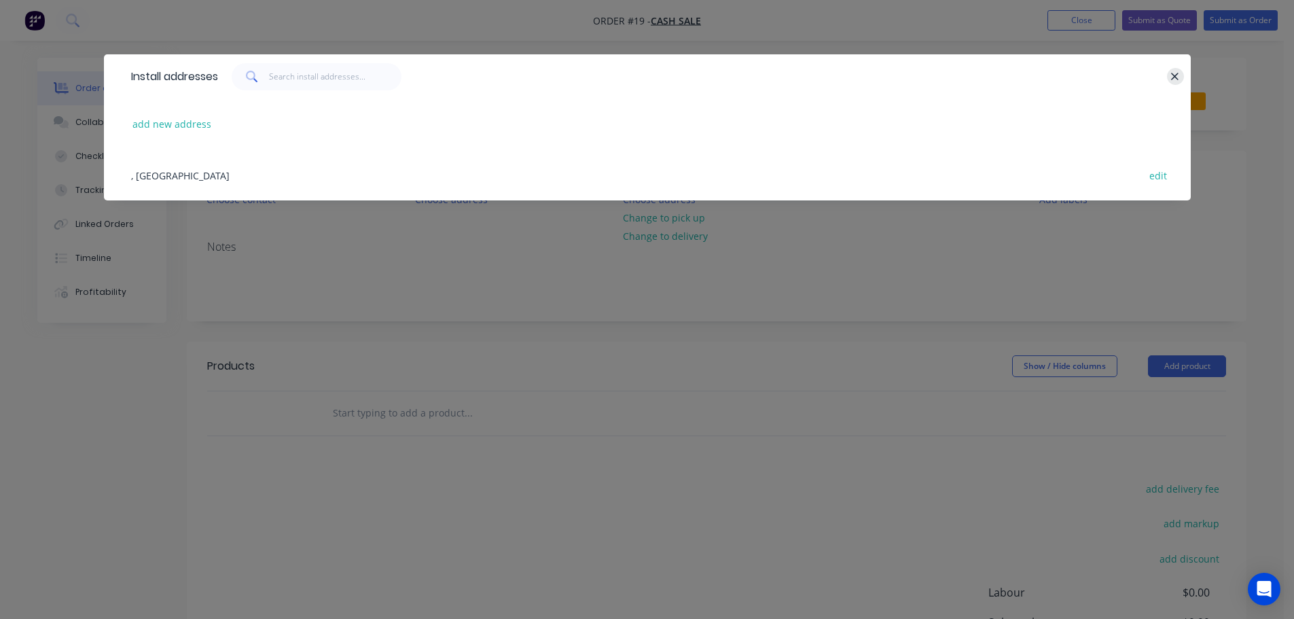
click at [1173, 77] on icon "button" at bounding box center [1175, 77] width 9 height 12
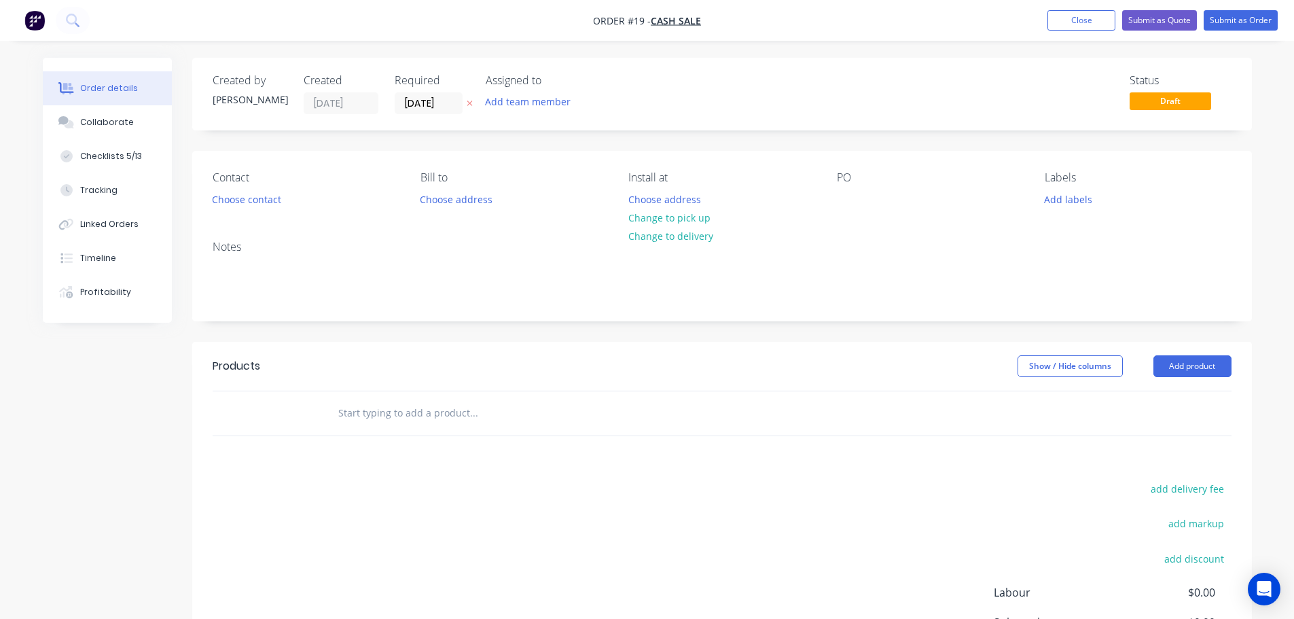
click at [860, 177] on div "PO" at bounding box center [930, 177] width 186 height 13
click at [864, 191] on div "PO" at bounding box center [930, 190] width 186 height 38
click at [850, 213] on div "Contact Choose contact [PERSON_NAME] to Choose address Install at Choose addres…" at bounding box center [722, 190] width 1060 height 79
click at [880, 190] on div "PO" at bounding box center [930, 190] width 186 height 38
click at [840, 177] on div "PO" at bounding box center [930, 177] width 186 height 13
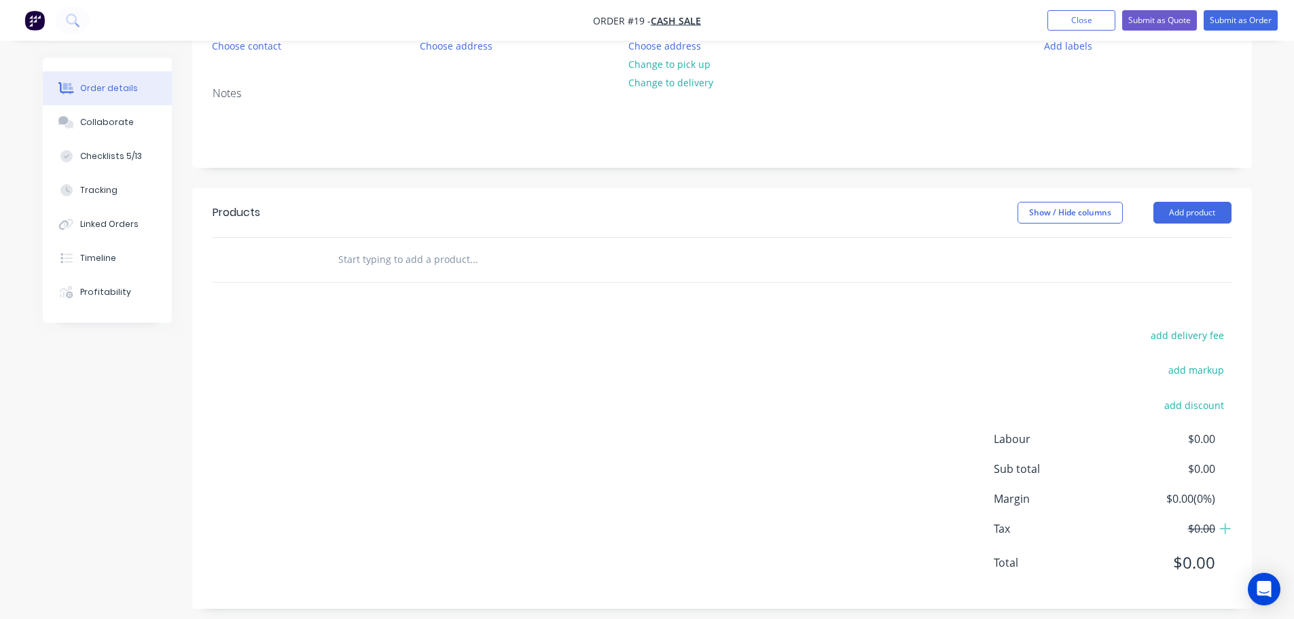
scroll to position [164, 0]
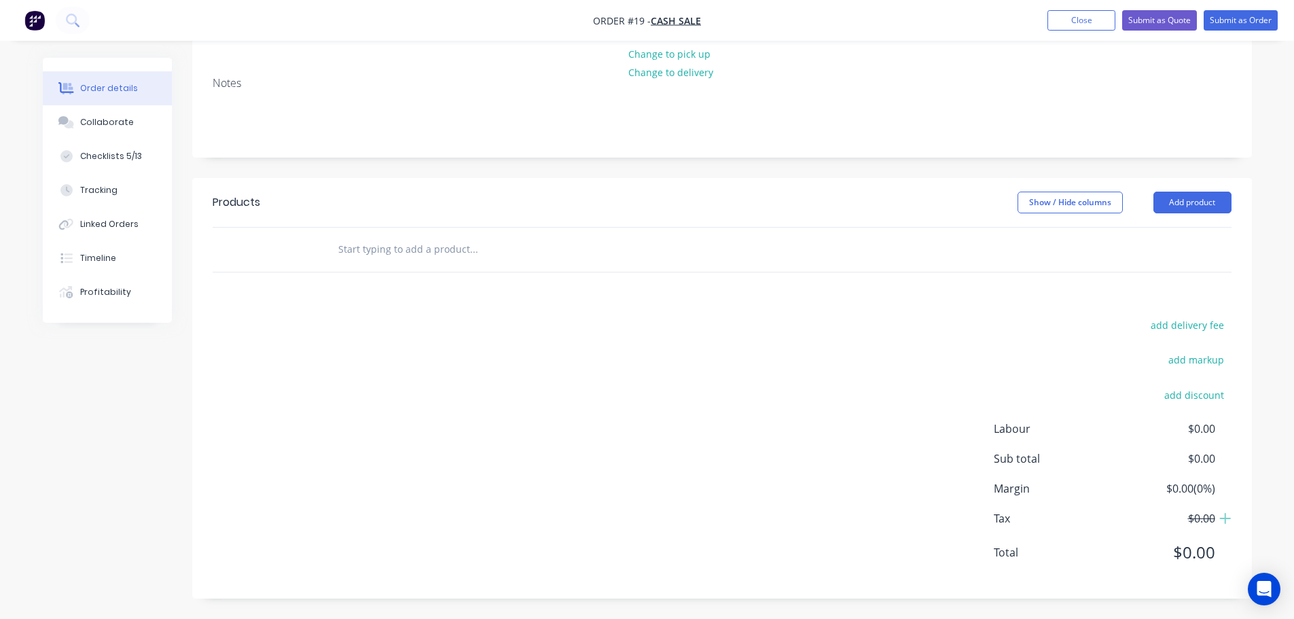
click at [437, 249] on input "text" at bounding box center [474, 249] width 272 height 27
click at [1174, 207] on button "Add product" at bounding box center [1193, 203] width 78 height 22
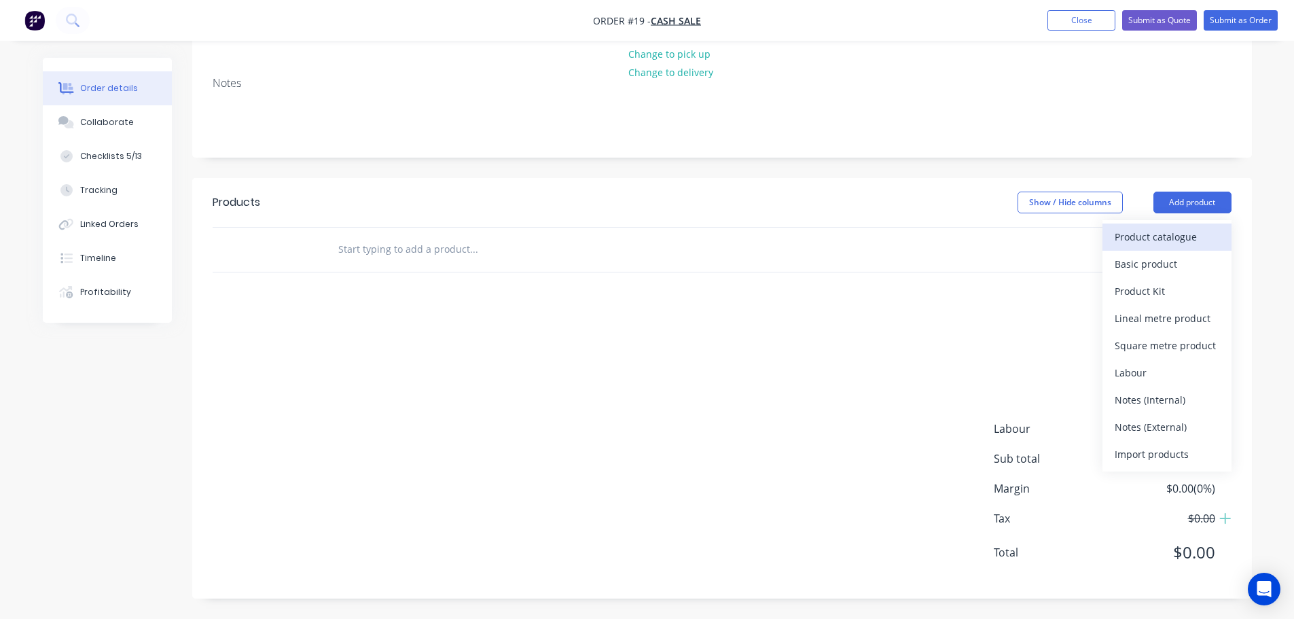
click at [1151, 235] on div "Product catalogue" at bounding box center [1167, 237] width 105 height 20
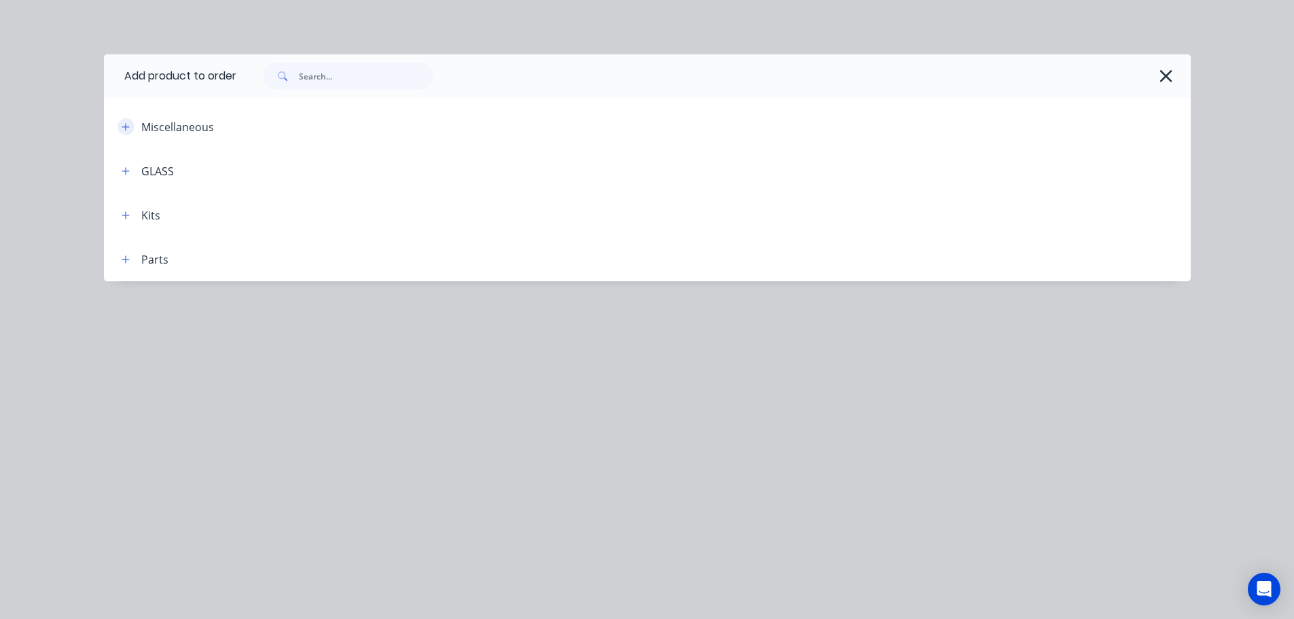
click at [125, 126] on icon "button" at bounding box center [126, 127] width 8 height 10
click at [126, 214] on icon "button" at bounding box center [125, 214] width 7 height 7
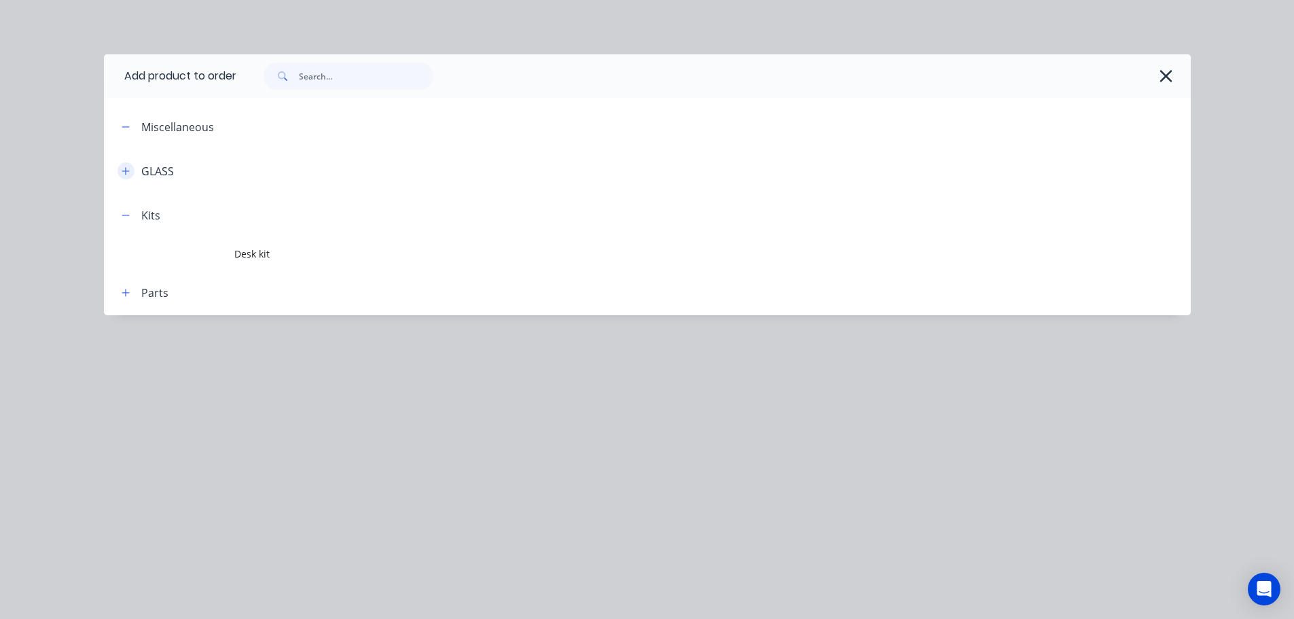
click at [126, 169] on icon "button" at bounding box center [126, 171] width 8 height 10
click at [122, 294] on icon "button" at bounding box center [126, 293] width 8 height 10
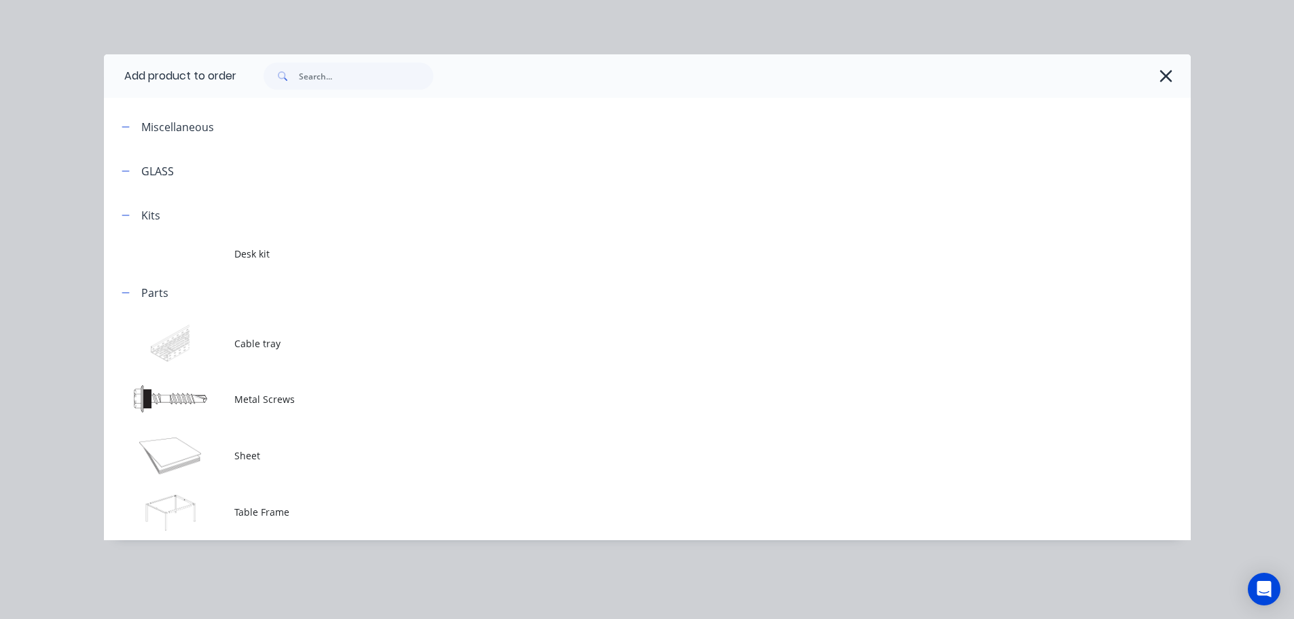
scroll to position [183, 0]
click at [1164, 77] on icon "button" at bounding box center [1167, 76] width 12 height 12
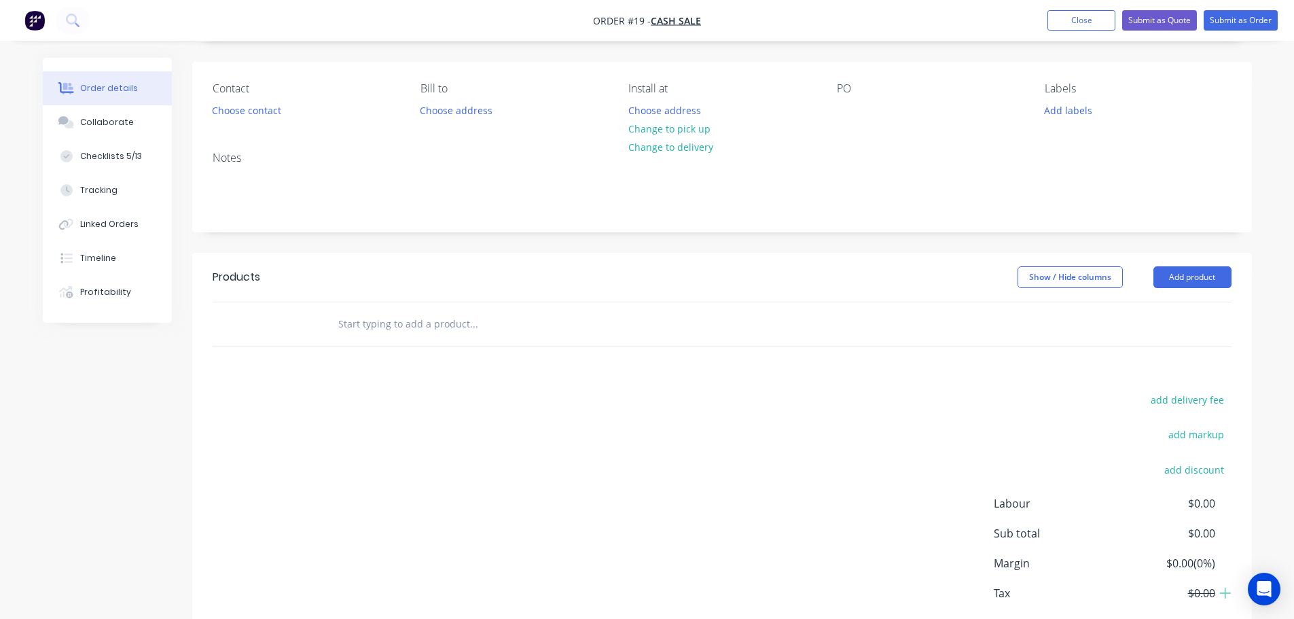
scroll to position [0, 0]
